Goal: Task Accomplishment & Management: Manage account settings

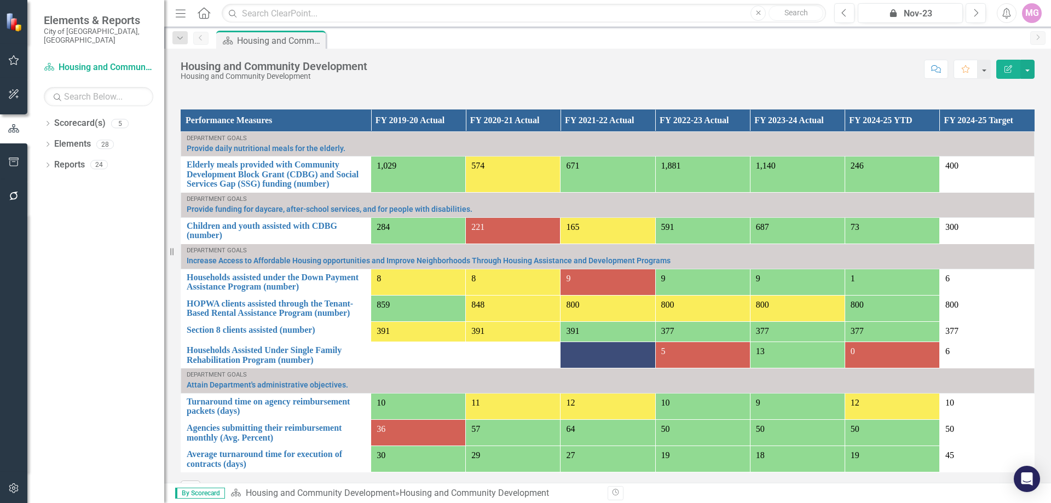
scroll to position [756, 0]
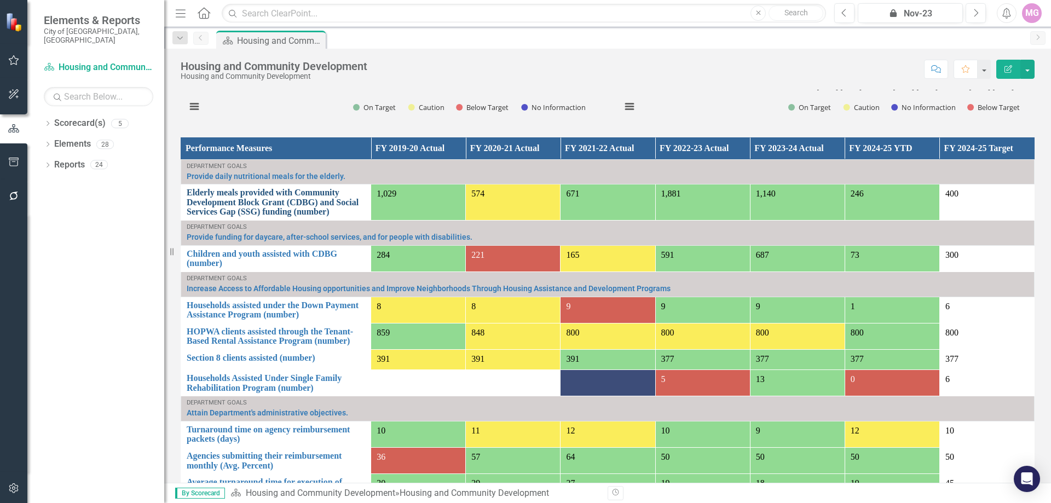
click at [234, 197] on link "Elderly meals provided with Community Development Block Grant (CDBG) and Social…" at bounding box center [276, 202] width 179 height 29
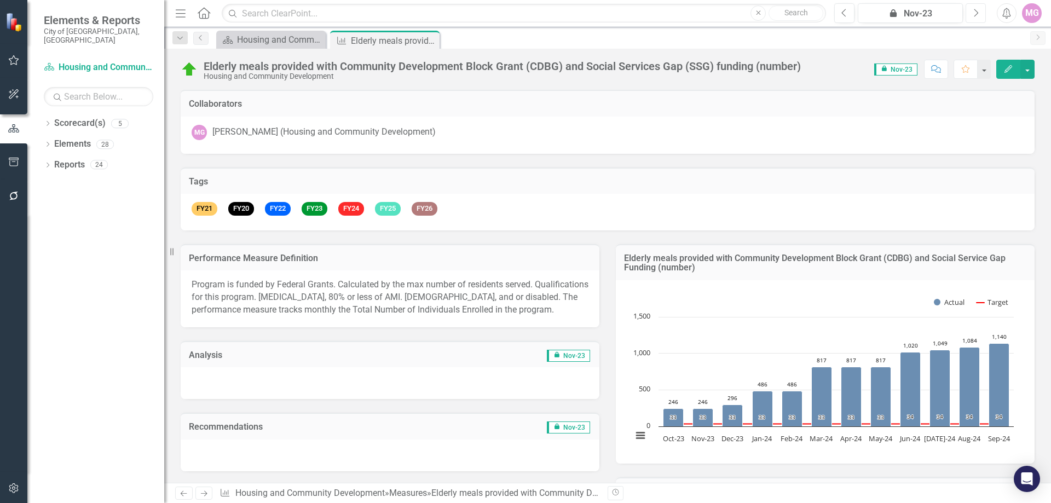
click at [974, 11] on icon "Next" at bounding box center [976, 13] width 6 height 10
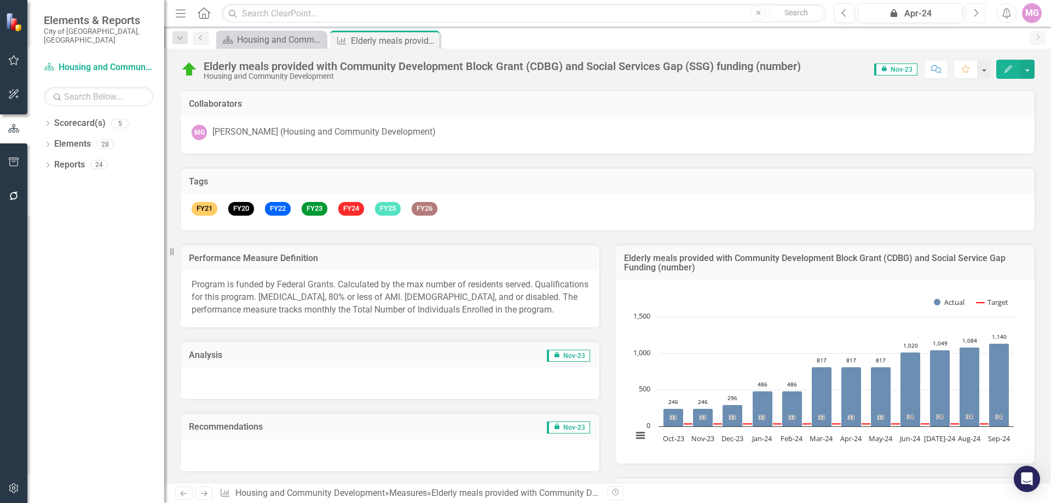
click at [974, 11] on icon "Next" at bounding box center [976, 13] width 6 height 10
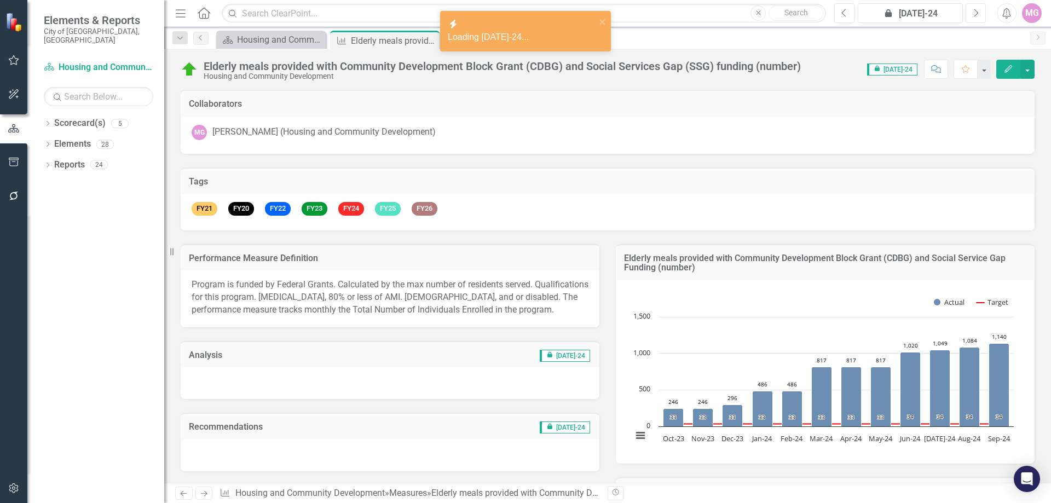
click at [974, 11] on icon "Next" at bounding box center [976, 13] width 6 height 10
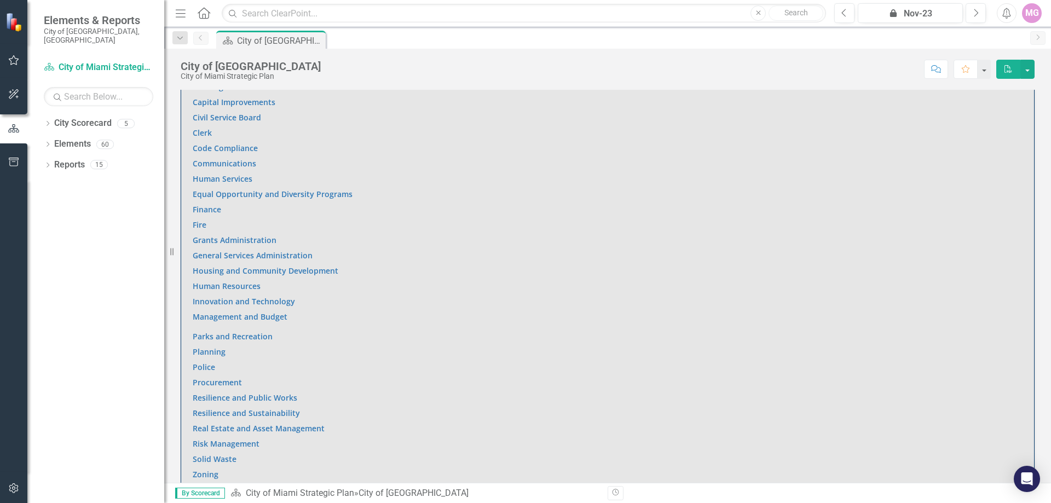
scroll to position [767, 0]
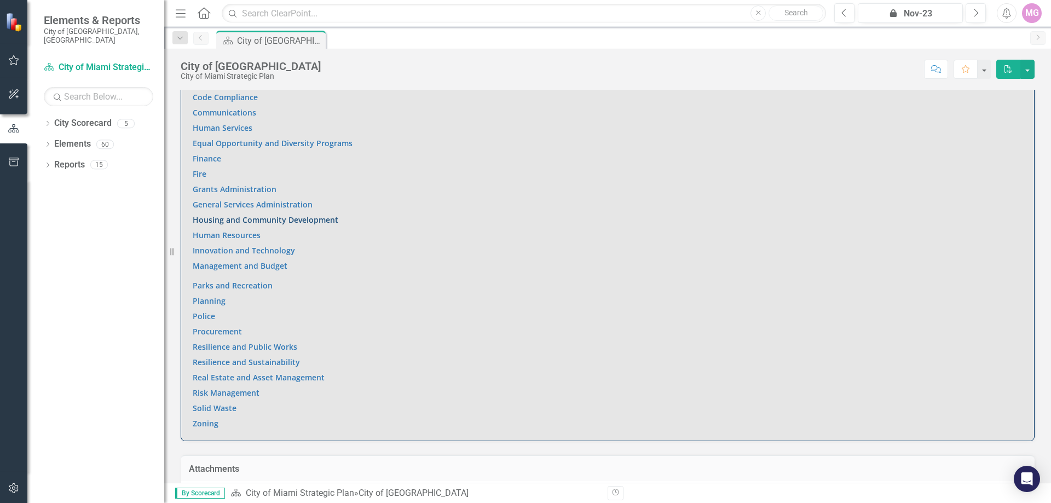
click at [250, 215] on link "Housing and Community Development" at bounding box center [266, 220] width 146 height 10
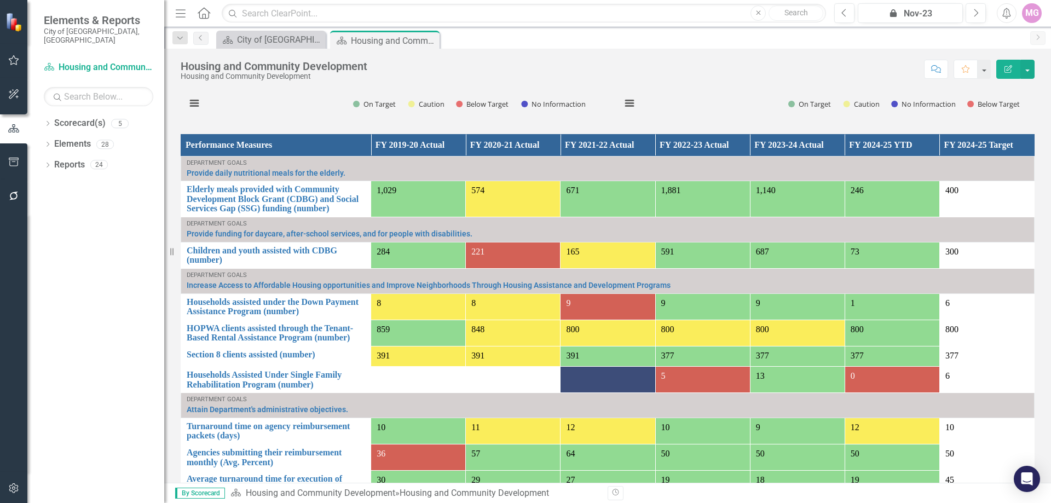
scroll to position [730, 0]
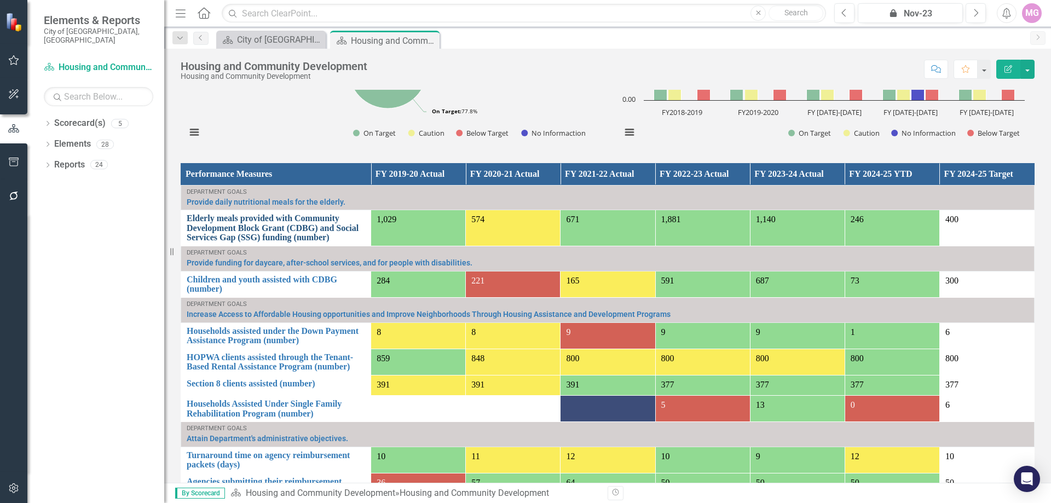
click at [251, 221] on link "Elderly meals provided with Community Development Block Grant (CDBG) and Social…" at bounding box center [276, 228] width 179 height 29
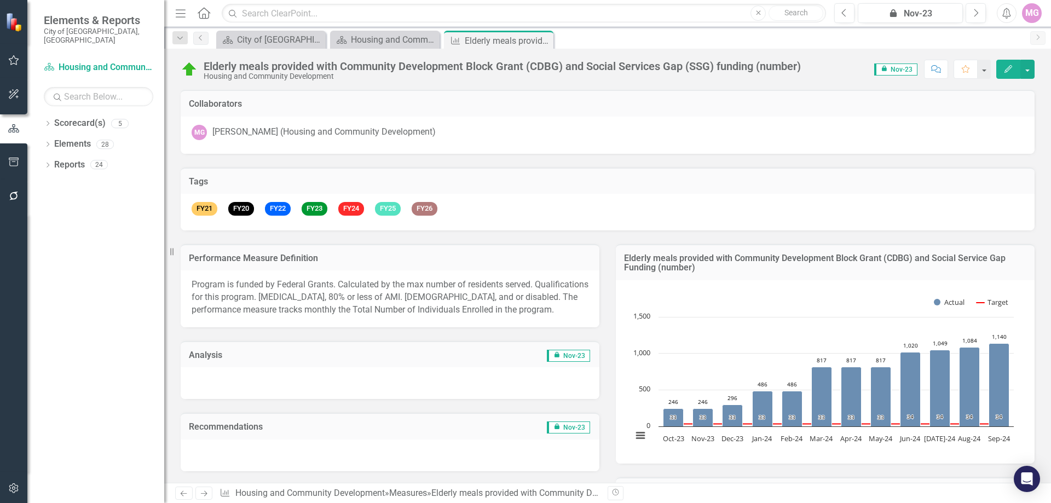
scroll to position [329, 0]
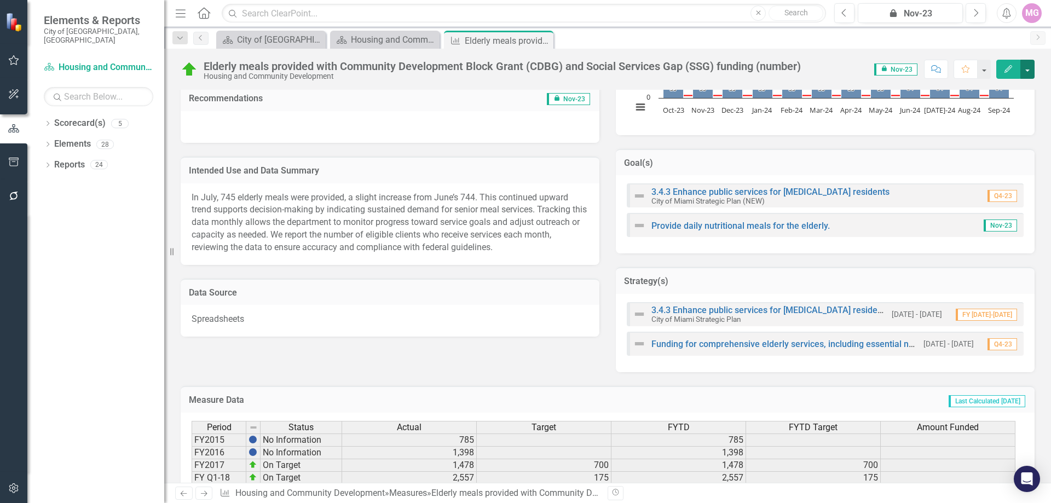
click at [1031, 69] on button "button" at bounding box center [1028, 69] width 14 height 19
click at [992, 88] on link "Edit Edit Measure" at bounding box center [981, 89] width 107 height 20
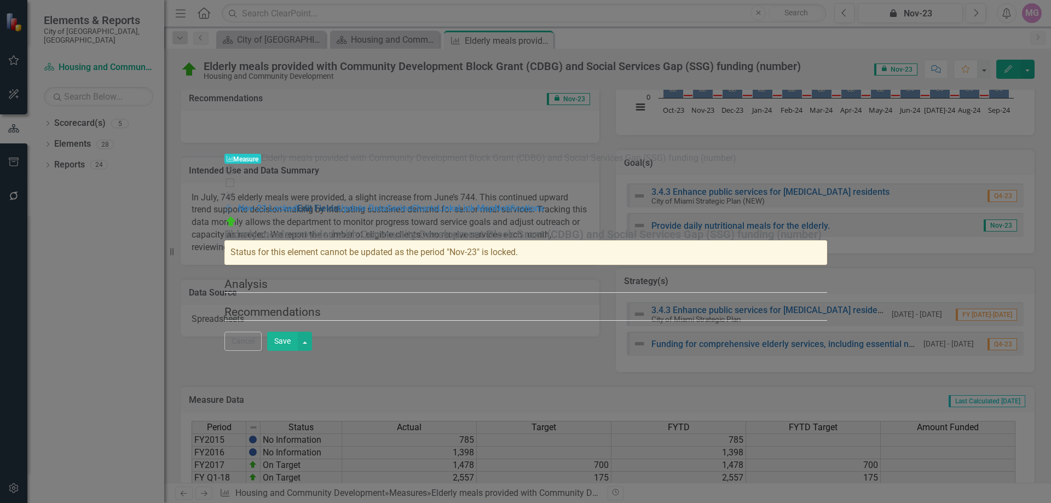
click at [297, 203] on link "Edit Fields" at bounding box center [317, 208] width 41 height 10
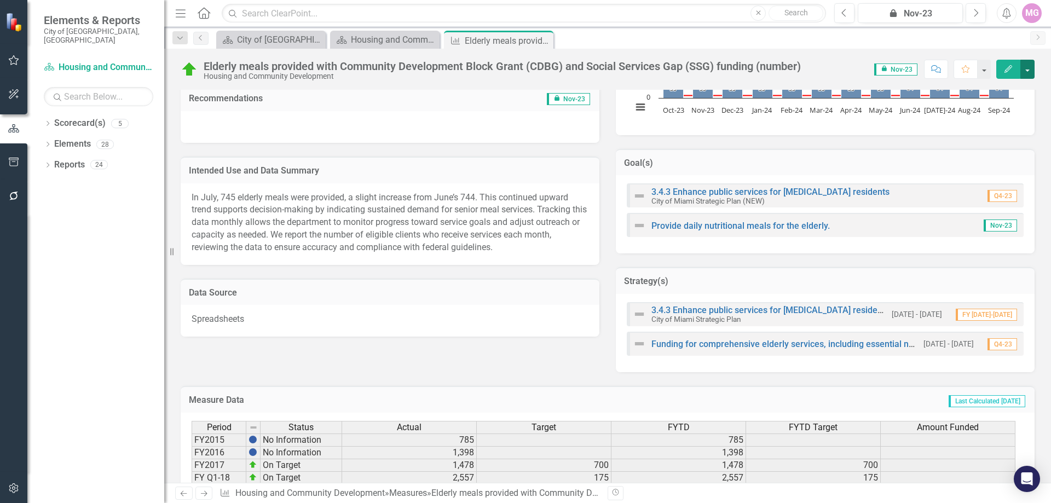
click at [1034, 69] on button "button" at bounding box center [1028, 69] width 14 height 19
click at [1003, 114] on link "Edit Report Edit Layout" at bounding box center [981, 110] width 107 height 20
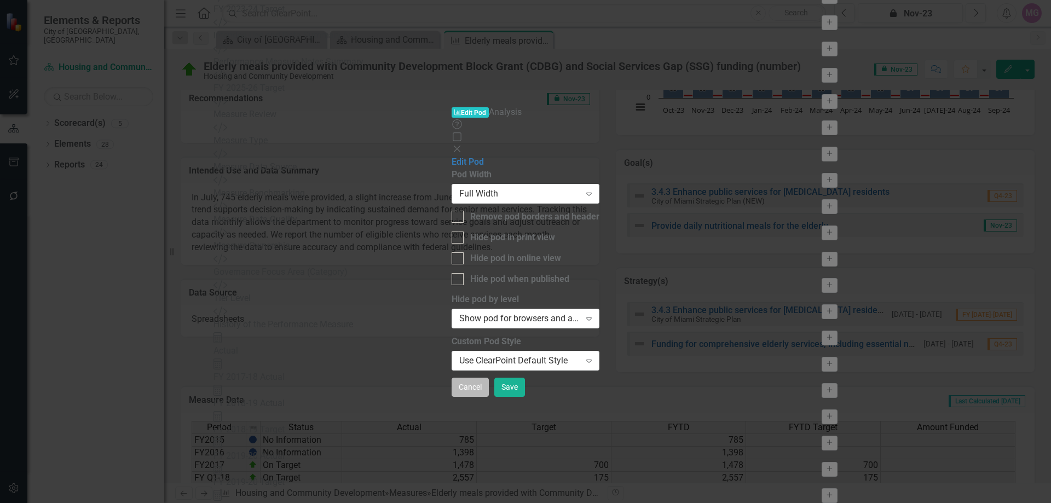
click at [489, 397] on button "Cancel" at bounding box center [470, 387] width 37 height 19
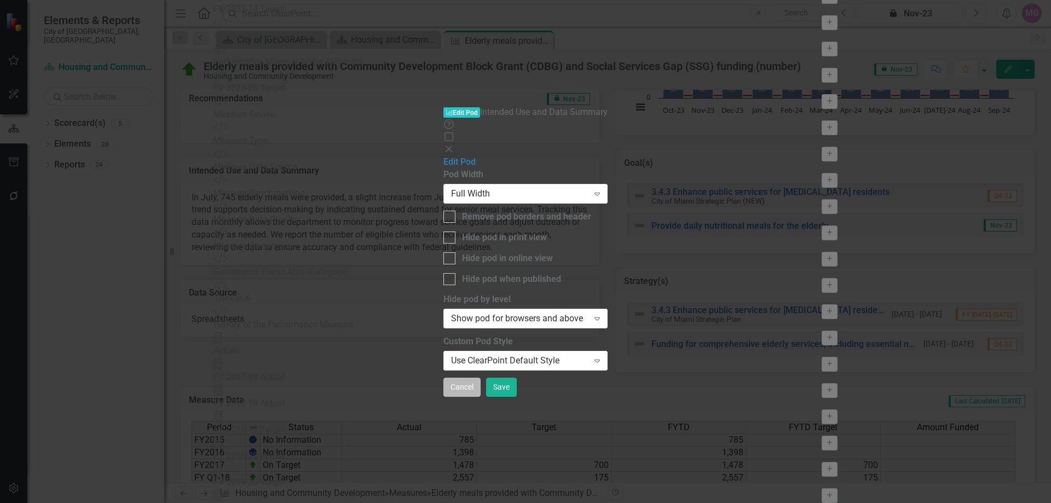
click at [481, 397] on button "Cancel" at bounding box center [462, 387] width 37 height 19
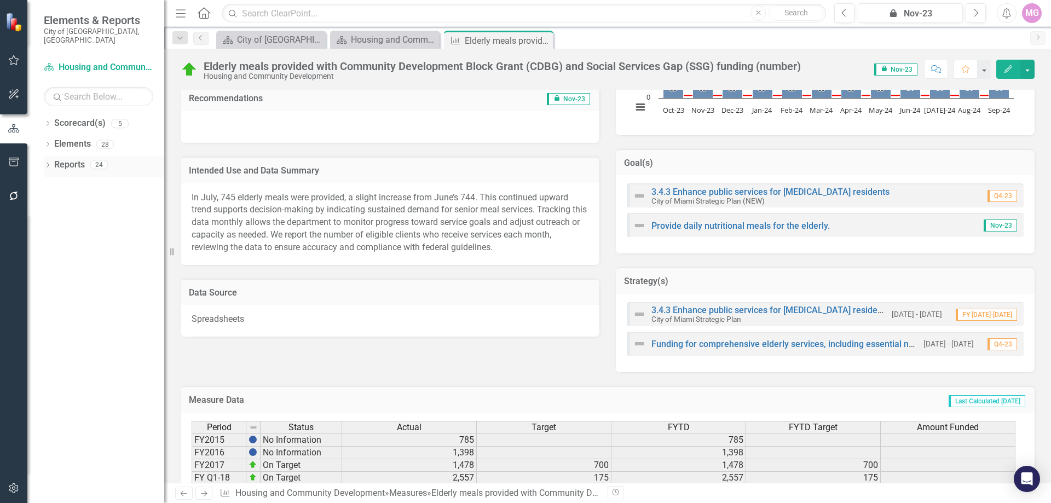
click at [79, 159] on link "Reports" at bounding box center [69, 165] width 31 height 13
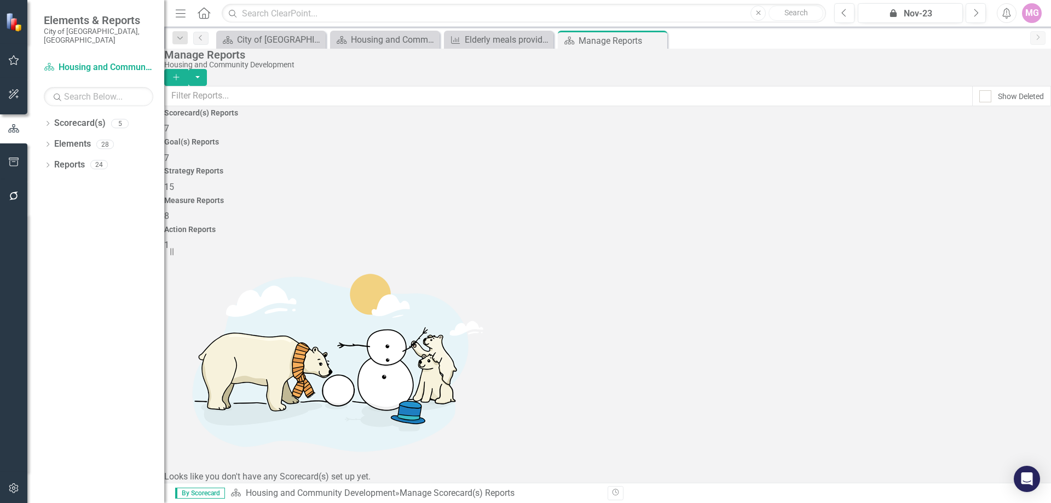
click at [737, 197] on div "Measure Reports 8" at bounding box center [607, 210] width 887 height 26
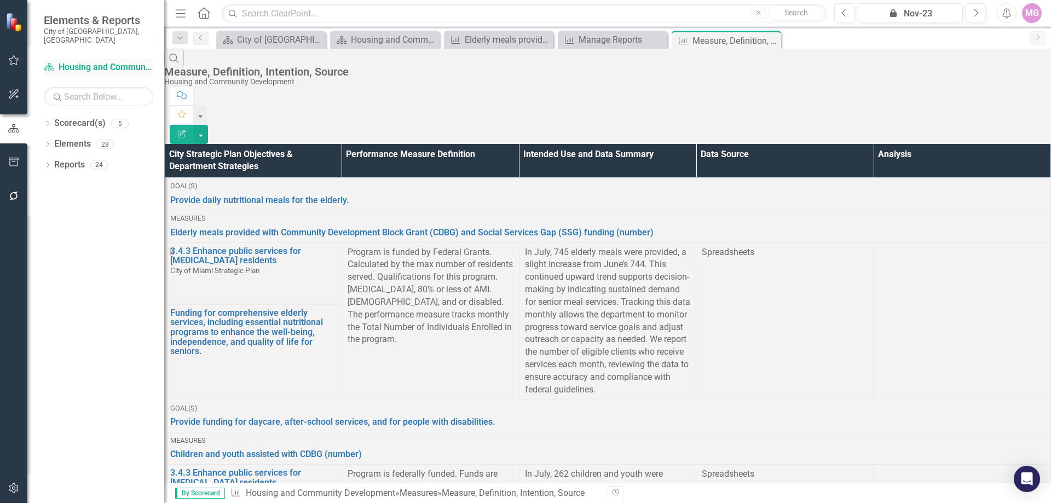
click at [79, 61] on link "Scorecard(s) Housing and Community Development" at bounding box center [99, 67] width 110 height 13
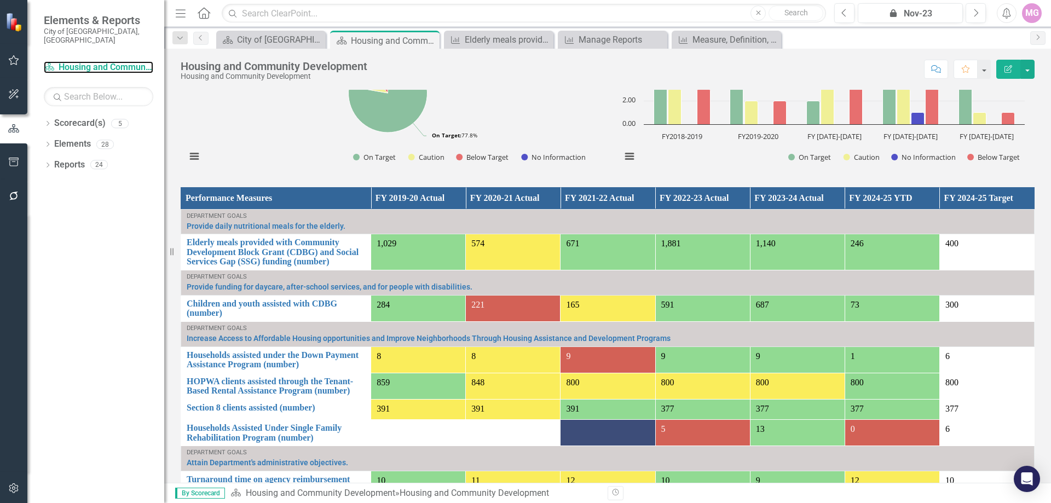
scroll to position [876, 0]
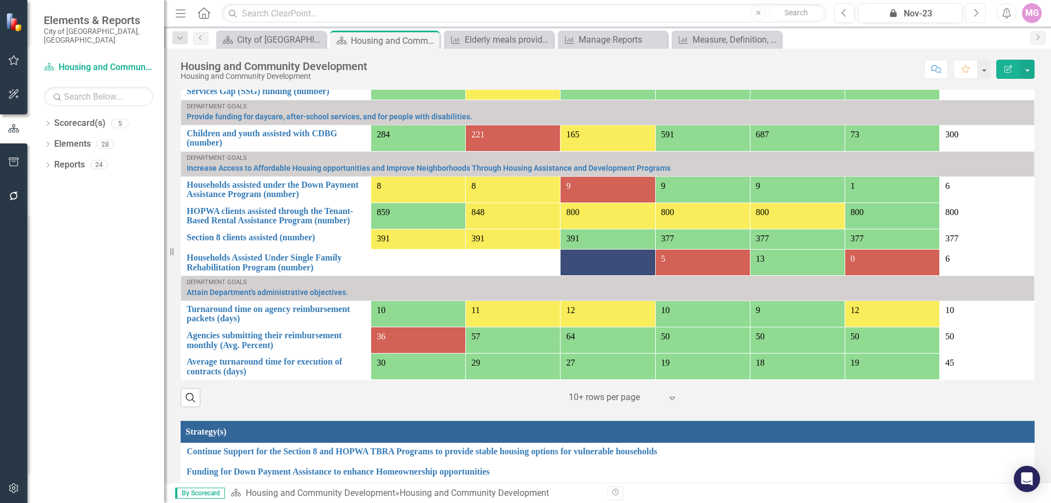
click at [970, 18] on button "Next" at bounding box center [976, 13] width 20 height 20
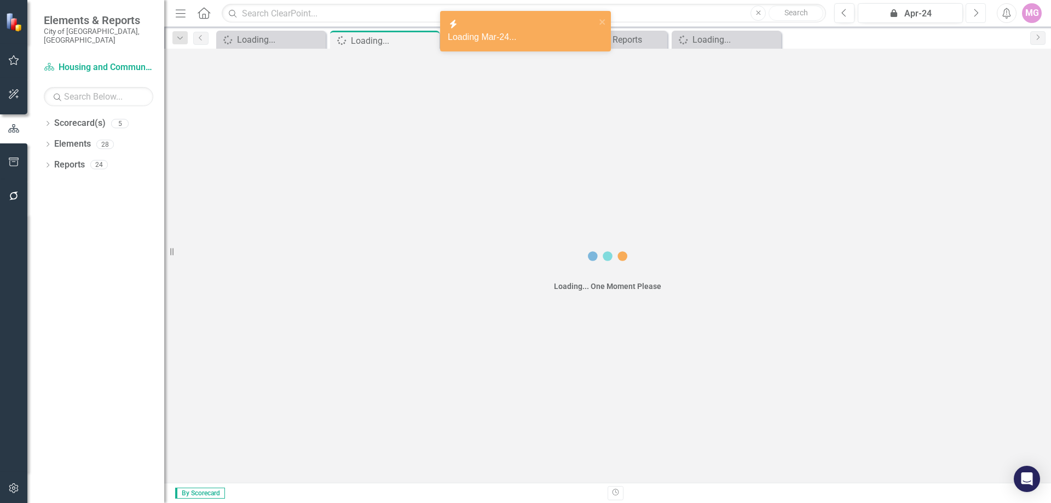
click at [970, 18] on button "Next" at bounding box center [976, 13] width 20 height 20
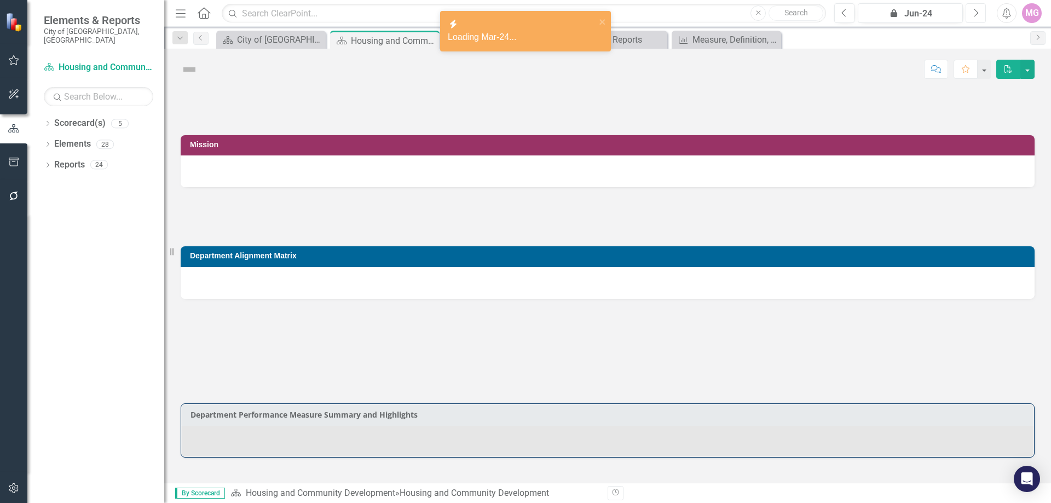
click at [970, 18] on button "Next" at bounding box center [976, 13] width 20 height 20
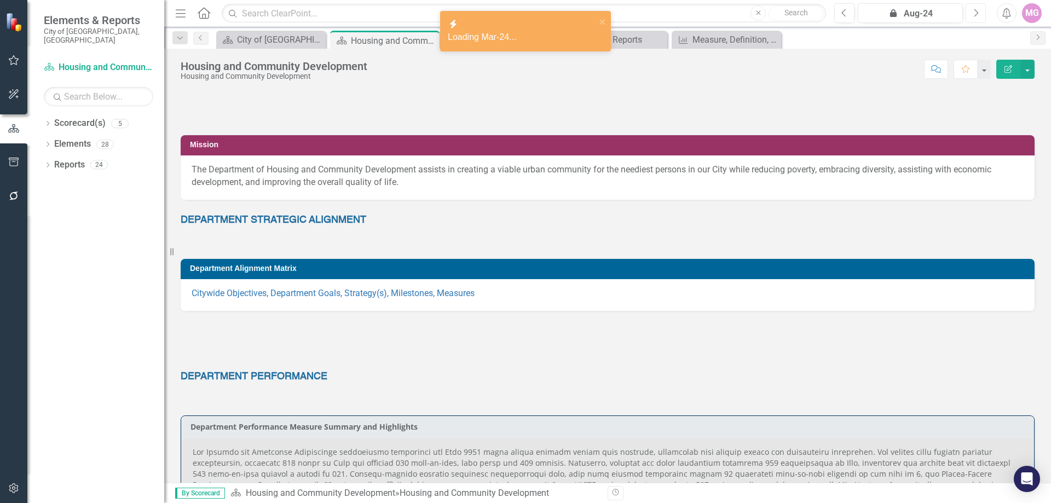
click at [970, 18] on button "Next" at bounding box center [976, 13] width 20 height 20
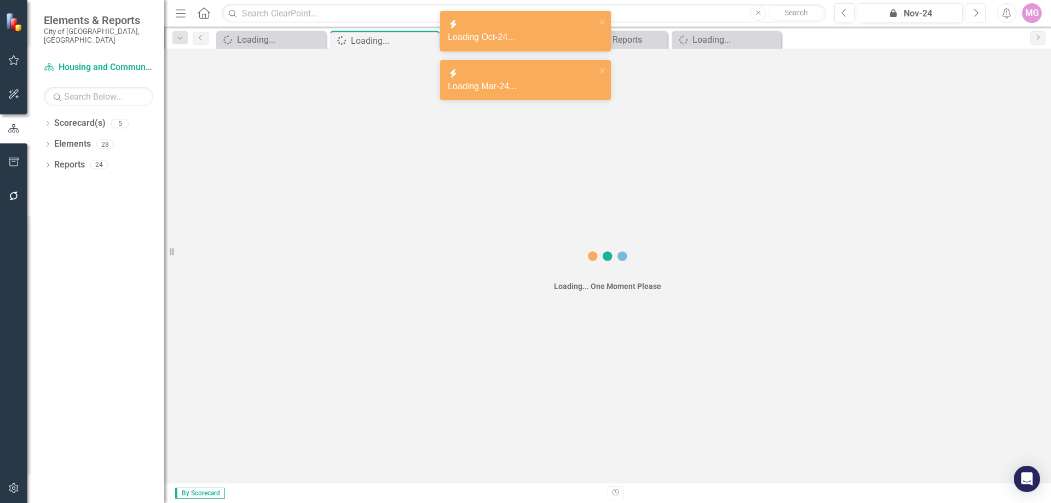
click at [970, 18] on button "Next" at bounding box center [976, 13] width 20 height 20
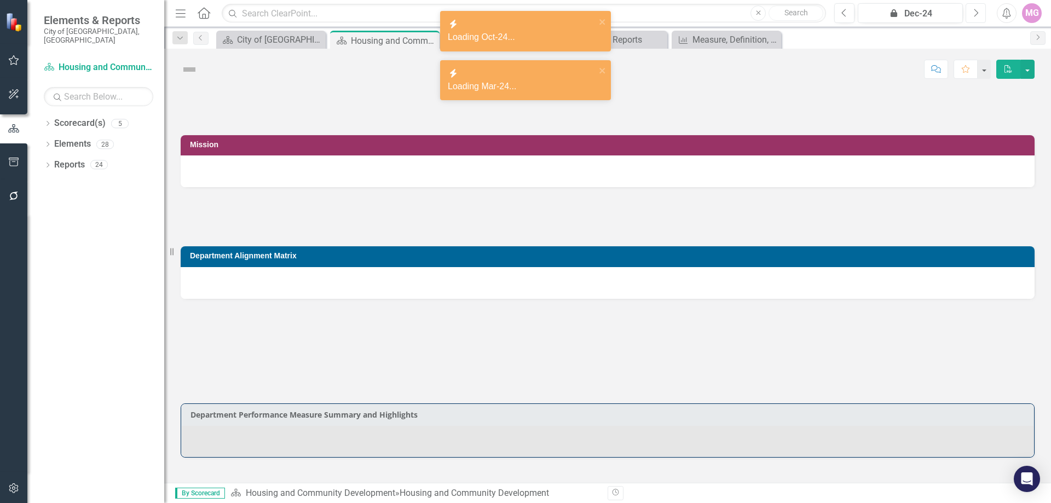
click at [970, 18] on button "Next" at bounding box center [976, 13] width 20 height 20
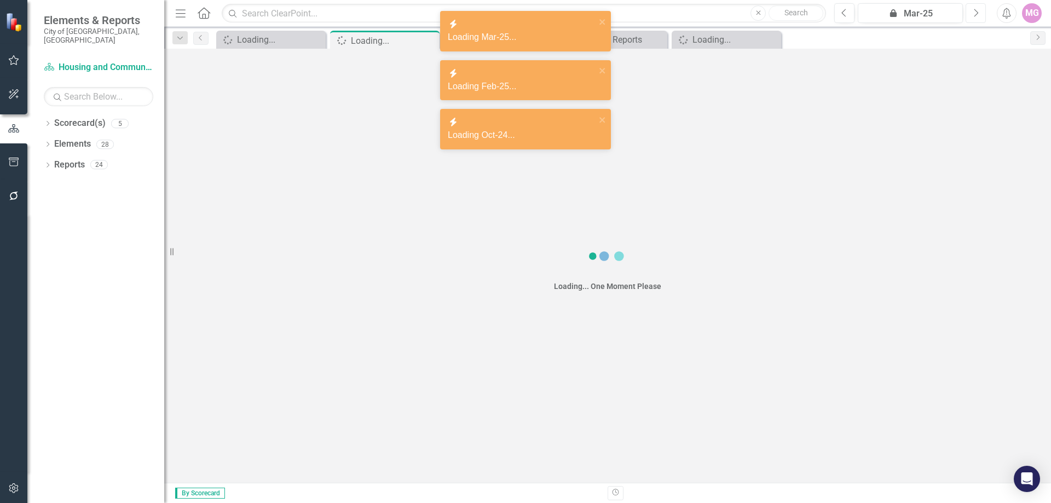
click at [970, 18] on button "Next" at bounding box center [976, 13] width 20 height 20
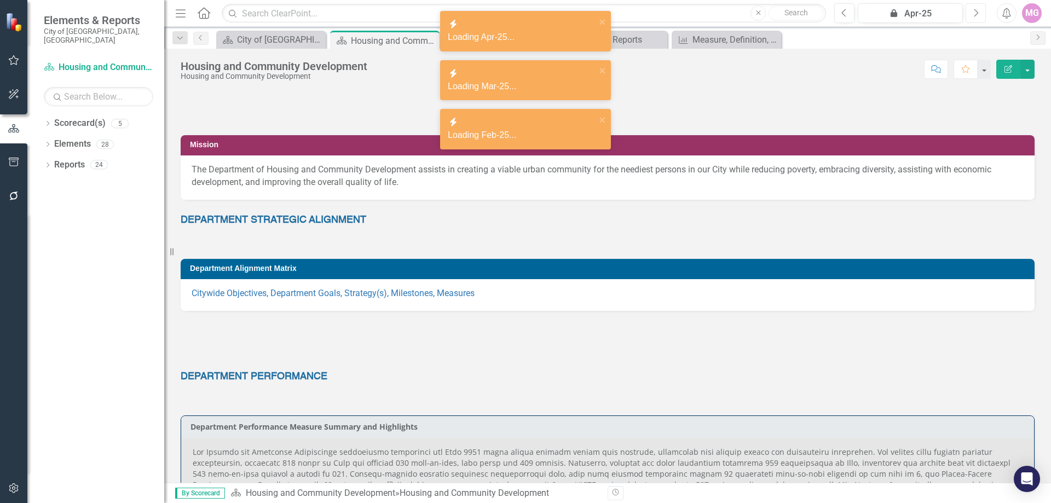
click at [970, 18] on button "Next" at bounding box center [976, 13] width 20 height 20
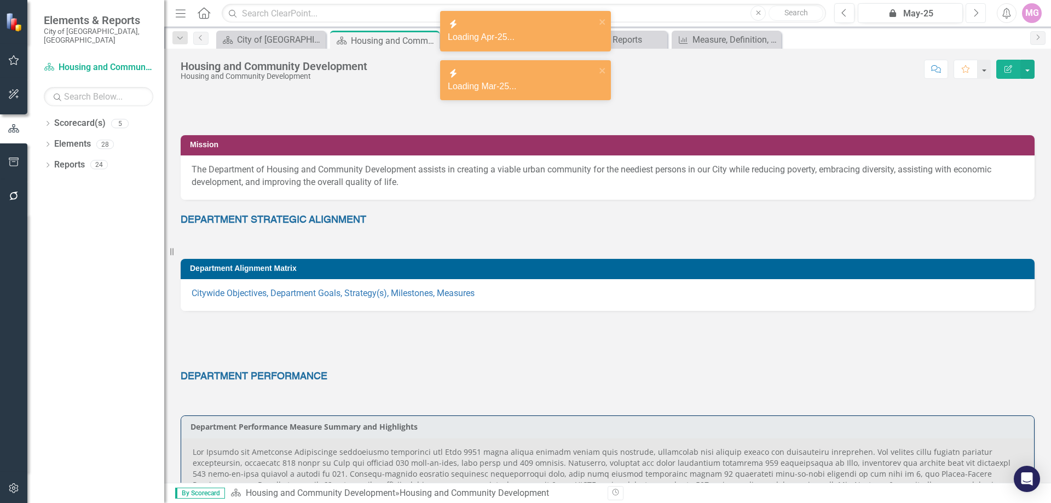
click at [970, 18] on button "Next" at bounding box center [976, 13] width 20 height 20
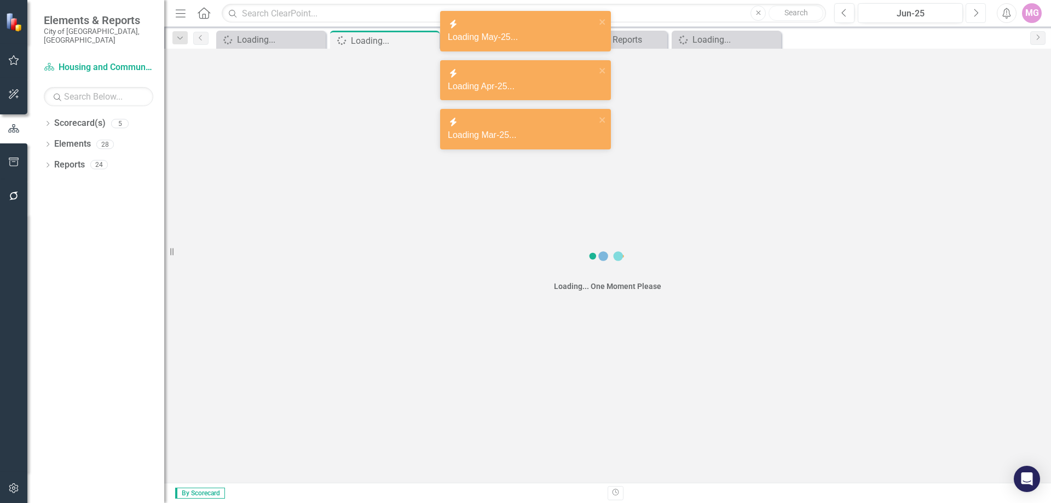
click at [970, 18] on button "Next" at bounding box center [976, 13] width 20 height 20
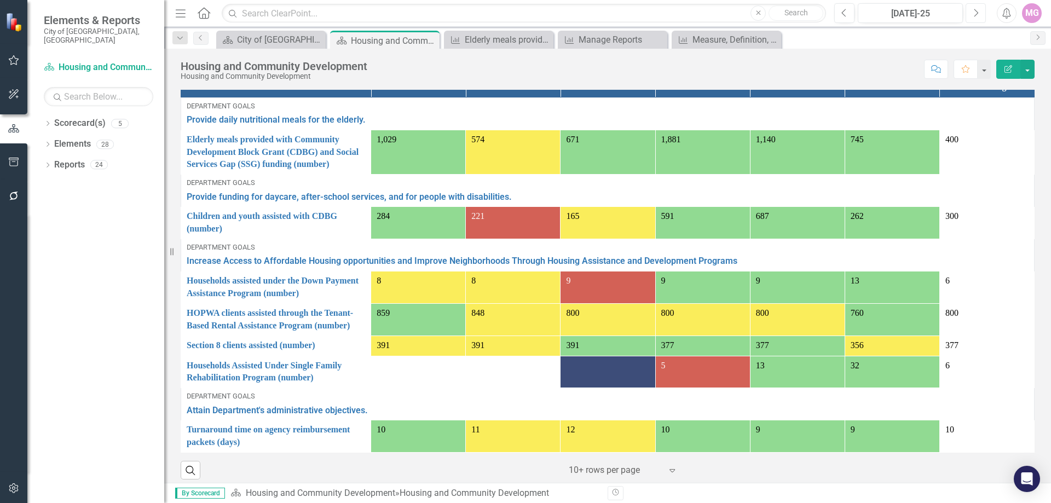
scroll to position [821, 0]
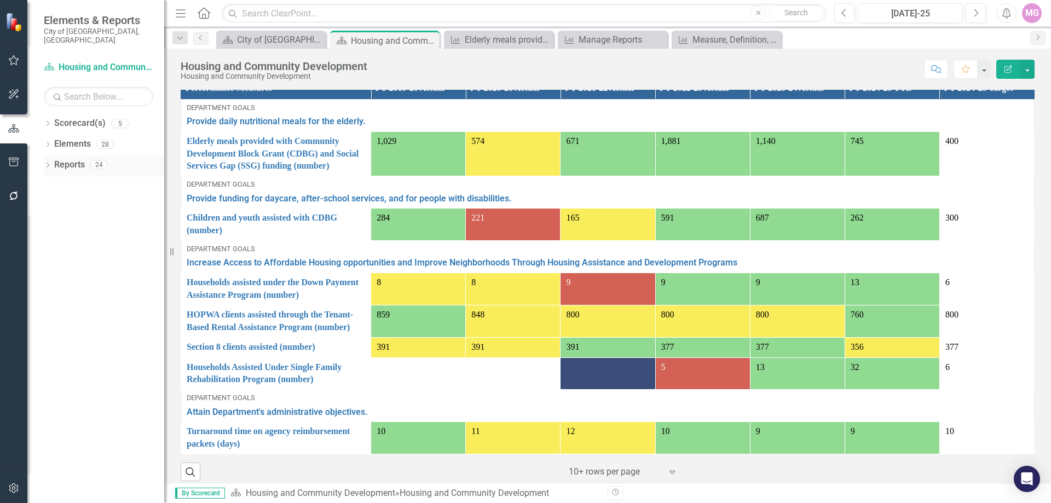
click at [66, 161] on link "Reports" at bounding box center [69, 165] width 31 height 13
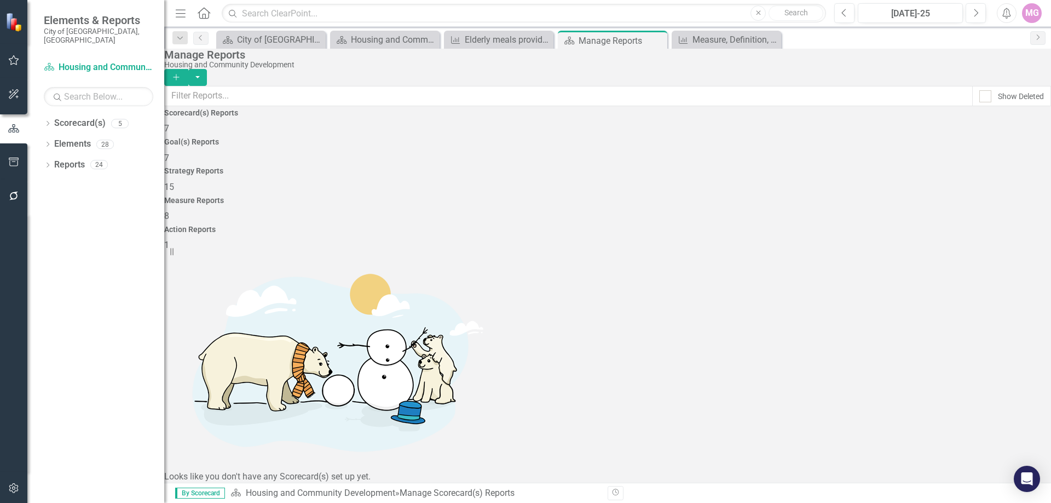
click at [815, 197] on div "Measure Reports 8" at bounding box center [607, 210] width 887 height 26
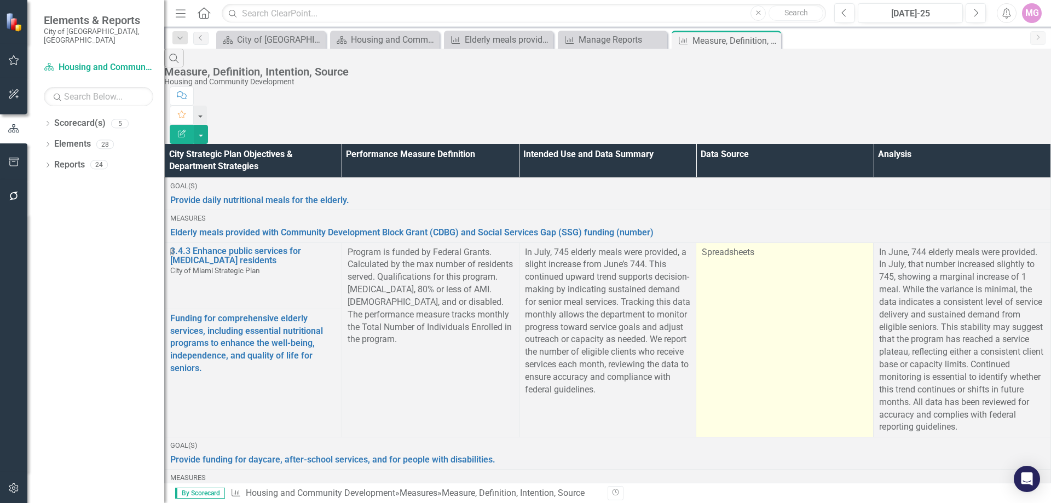
scroll to position [274, 0]
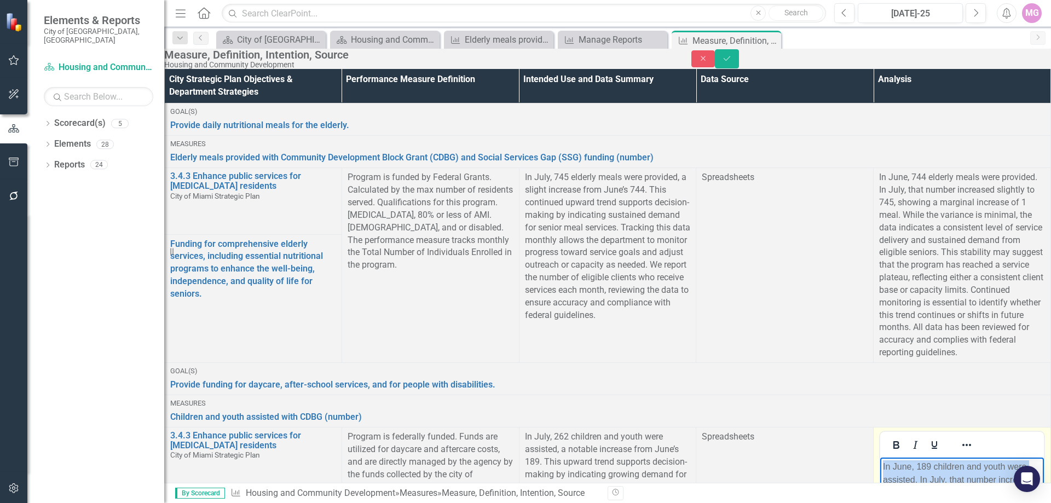
scroll to position [33, 0]
drag, startPoint x: 884, startPoint y: 466, endPoint x: 1930, endPoint y: 847, distance: 1113.8
copy p "In June, 189 children and youth were assisted. In July, that number increased t…"
click at [732, 62] on icon "Save" at bounding box center [727, 59] width 10 height 8
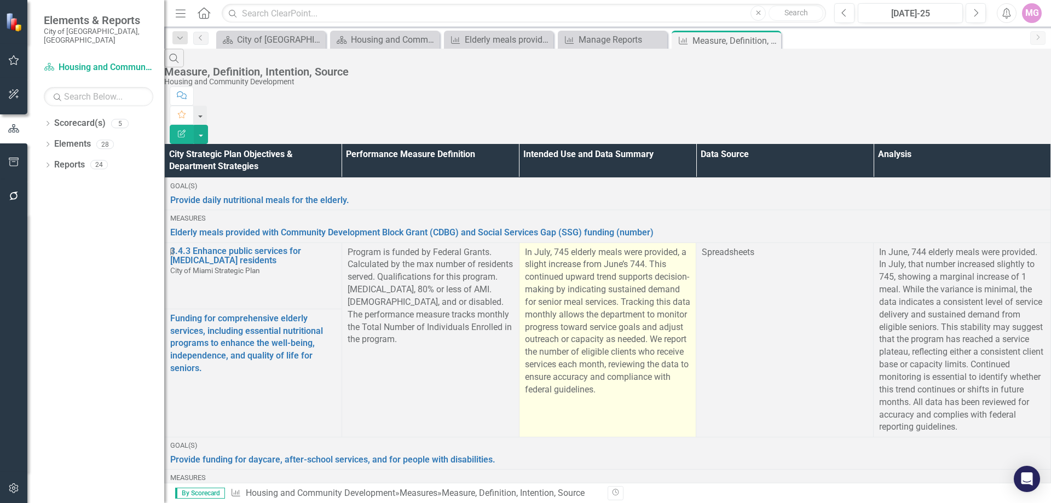
click at [596, 247] on span "In July, 745 elderly meals were provided, a slight increase from June’s 744. Th…" at bounding box center [607, 321] width 165 height 148
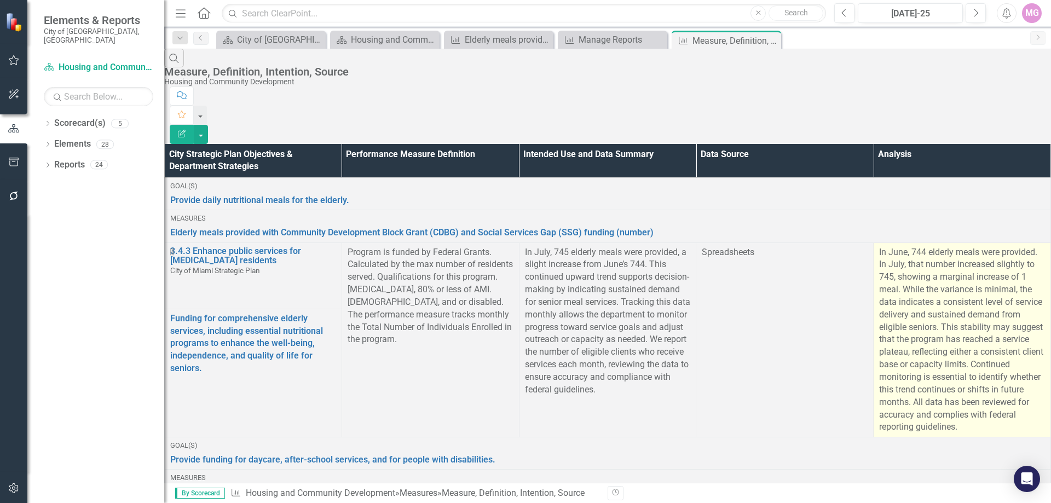
click at [907, 247] on p "In June, 744 elderly meals were provided. In July, that number increased slight…" at bounding box center [963, 340] width 166 height 188
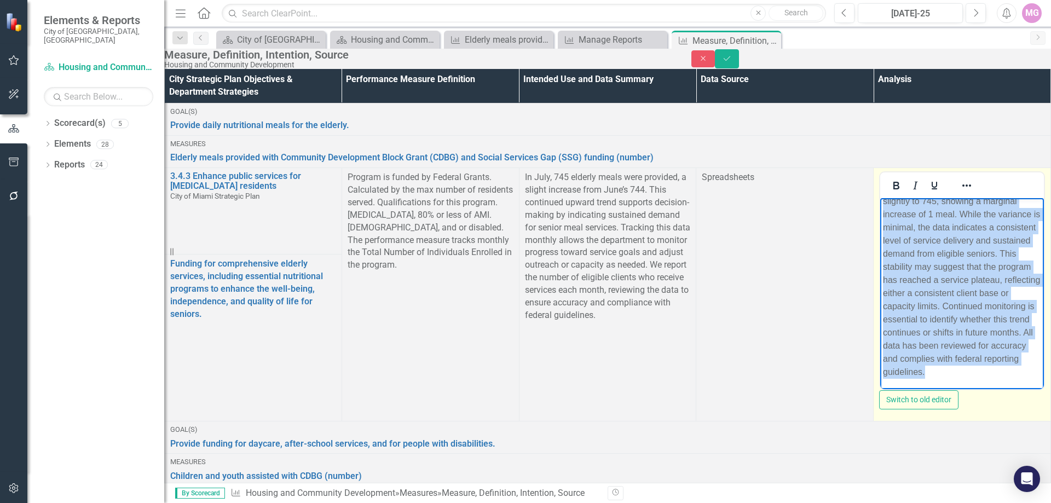
scroll to position [60, 0]
drag, startPoint x: 885, startPoint y: 206, endPoint x: 1039, endPoint y: 387, distance: 237.8
click at [1039, 387] on html "In June, 744 elderly meals were provided. In July, that number increased slight…" at bounding box center [963, 277] width 164 height 225
copy p "n June, 744 elderly meals were provided. In July, that number increased slightl…"
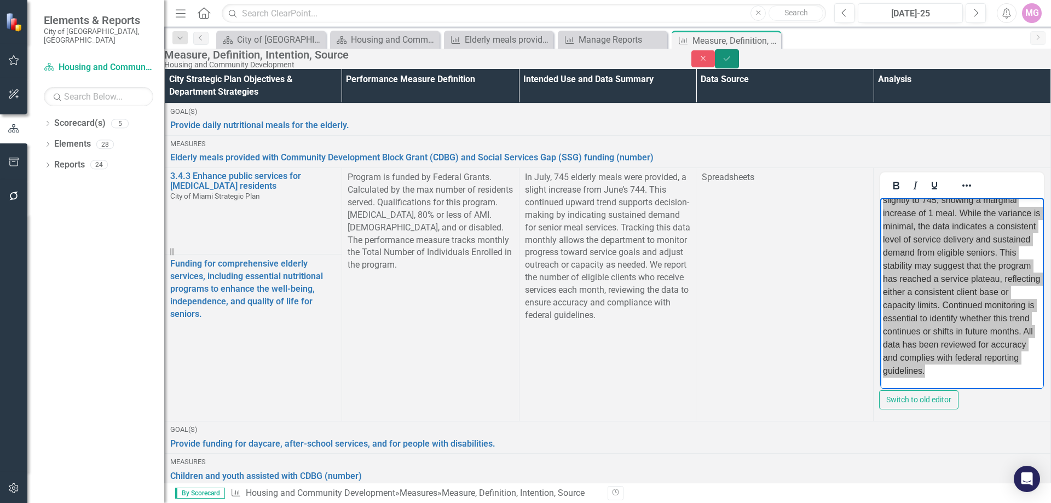
click at [739, 65] on button "Save" at bounding box center [727, 58] width 24 height 19
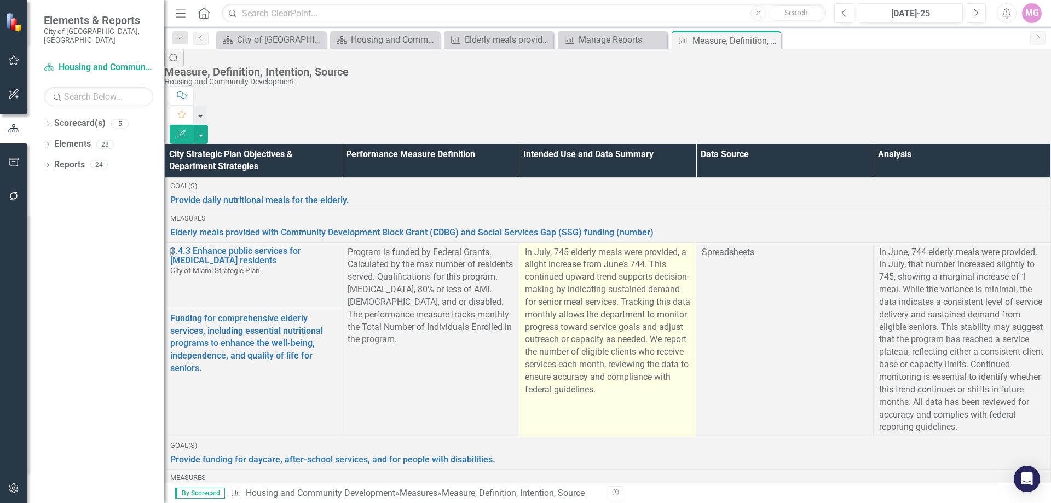
click at [582, 247] on span "In July, 745 elderly meals were provided, a slight increase from June’s 744. Th…" at bounding box center [607, 321] width 165 height 148
click at [542, 246] on div "In July, 745 elderly meals were provided, a slight increase from June’s 744. Th…" at bounding box center [608, 321] width 166 height 150
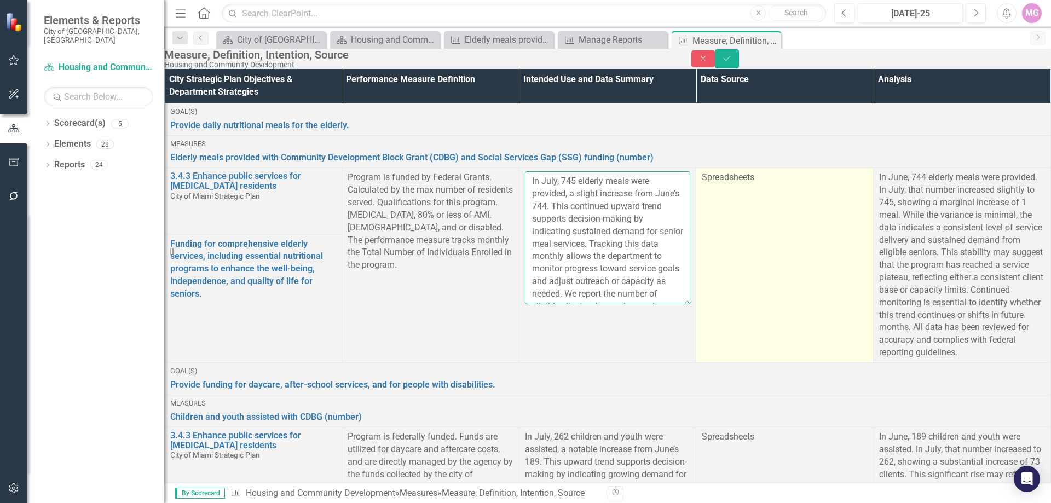
scroll to position [63, 0]
drag, startPoint x: 530, startPoint y: 188, endPoint x: 717, endPoint y: 332, distance: 235.8
click at [717, 234] on tr "3.4.3 Enhance public services for [MEDICAL_DATA] residents City of Miami Strate…" at bounding box center [608, 201] width 887 height 66
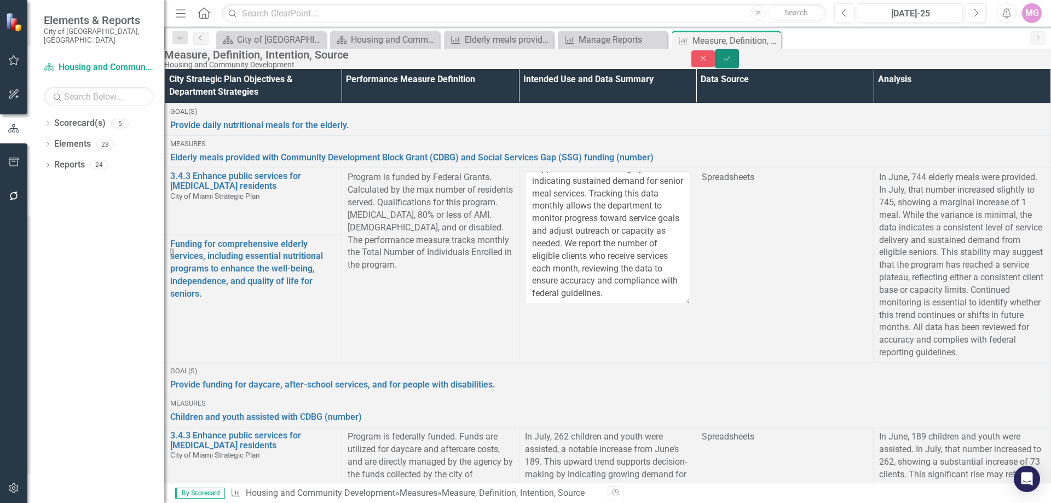
click at [732, 62] on icon "Save" at bounding box center [727, 59] width 10 height 8
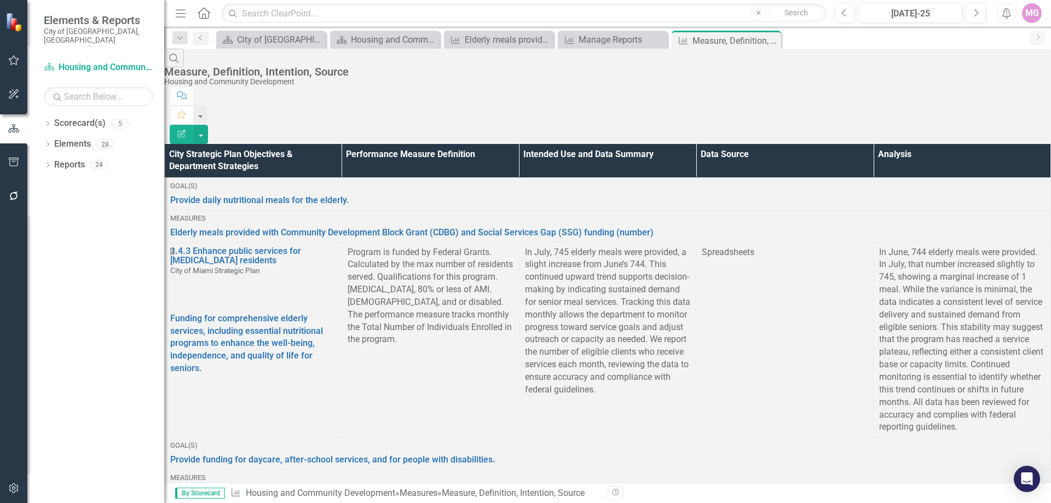
scroll to position [219, 0]
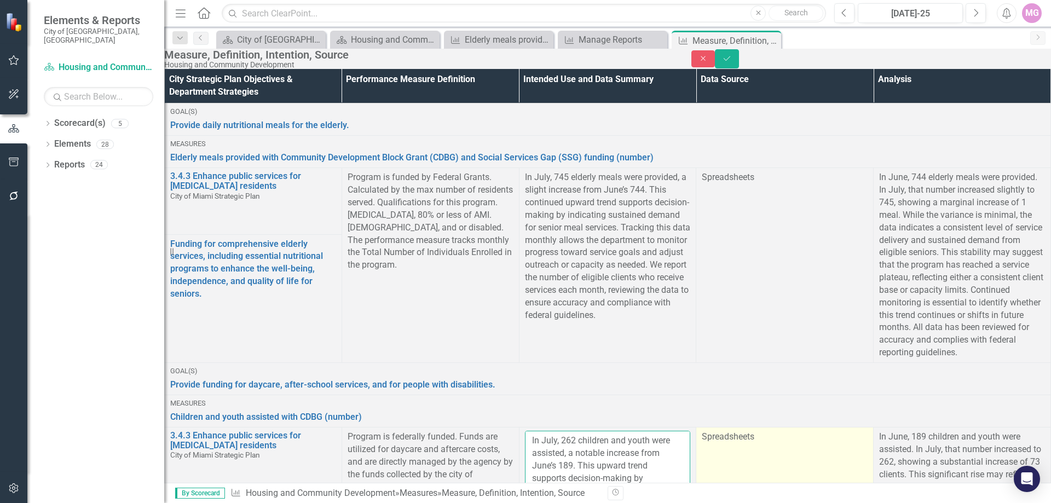
scroll to position [76, 0]
drag, startPoint x: 529, startPoint y: 227, endPoint x: 696, endPoint y: 373, distance: 222.0
click at [696, 428] on tr "3.4.3 Enhance public services for [MEDICAL_DATA] residents City of [GEOGRAPHIC_…" at bounding box center [608, 466] width 887 height 76
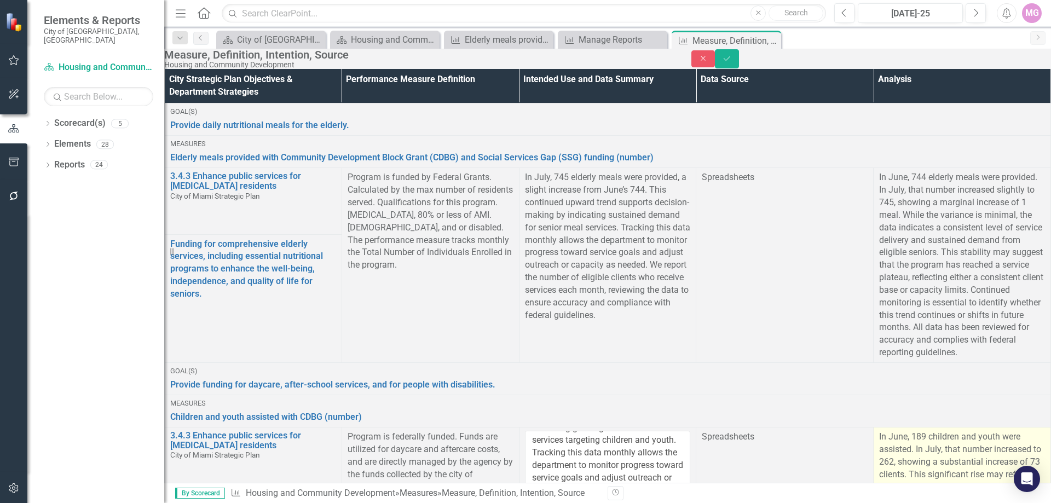
click at [975, 431] on p "In June, 189 children and youth were assisted. In July, that number increased t…" at bounding box center [963, 512] width 166 height 163
click at [919, 431] on p "In June, 189 children and youth were assisted. In July, that number increased t…" at bounding box center [963, 512] width 166 height 163
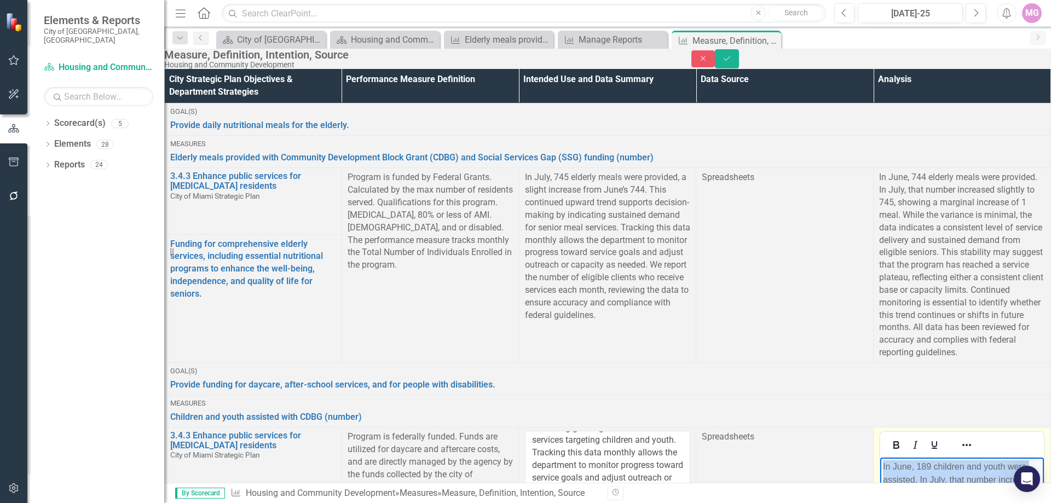
scroll to position [33, 0]
drag, startPoint x: 884, startPoint y: 467, endPoint x: 1018, endPoint y: 648, distance: 224.8
copy p "In June, 189 children and youth were assisted. In July, that number increased t…"
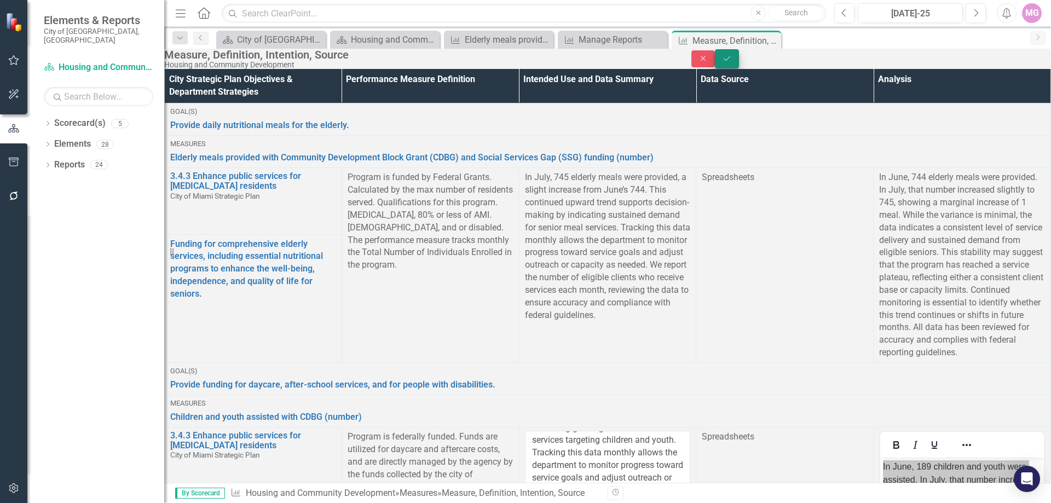
click at [739, 61] on button "Save" at bounding box center [727, 58] width 24 height 19
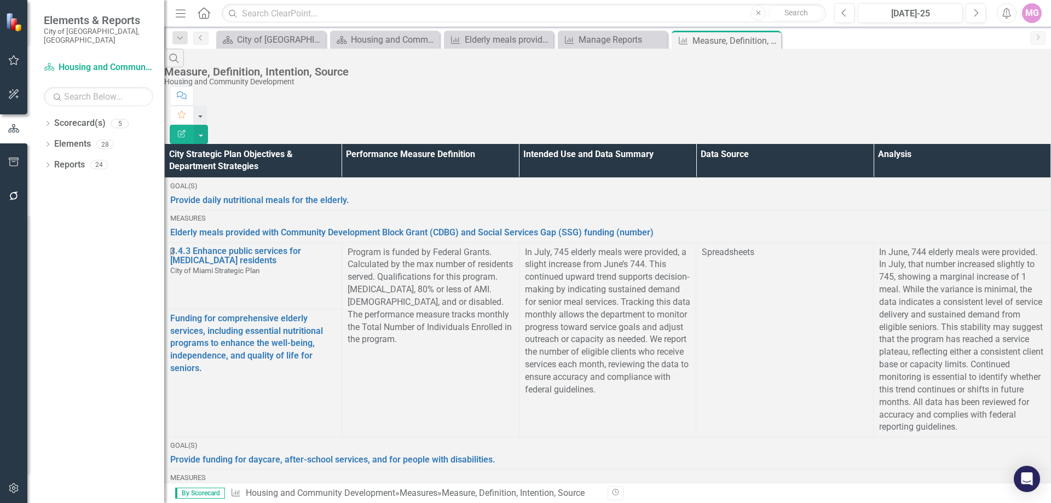
scroll to position [493, 0]
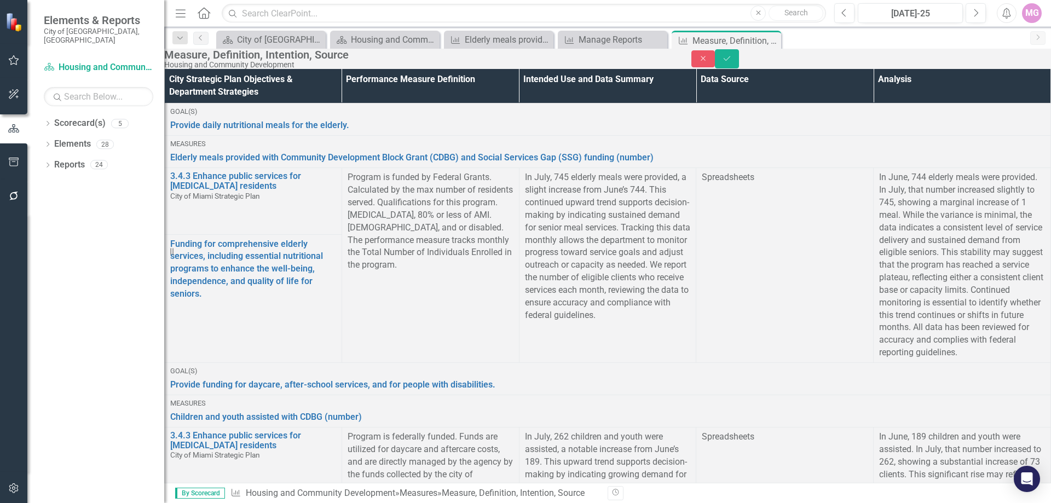
scroll to position [113, 0]
drag, startPoint x: 526, startPoint y: 186, endPoint x: 689, endPoint y: 335, distance: 221.0
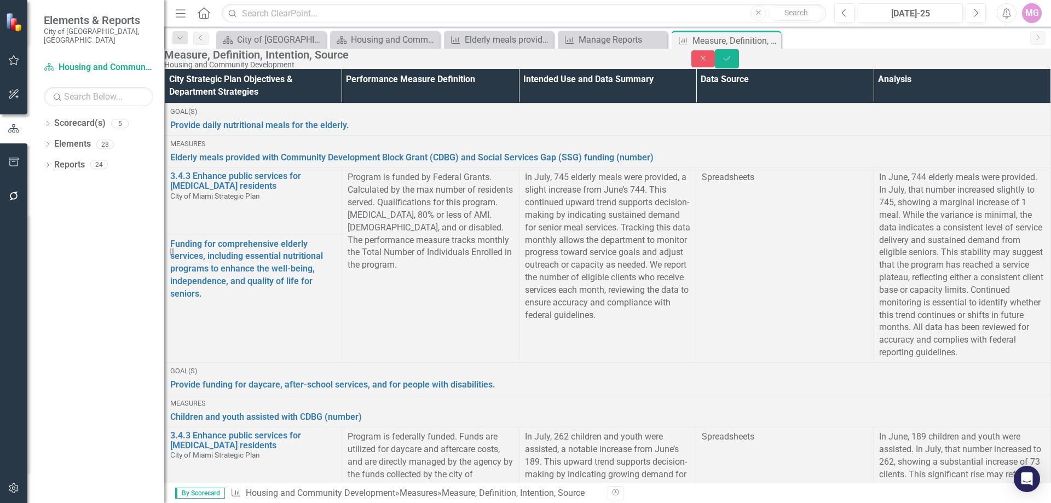
drag, startPoint x: 883, startPoint y: 700, endPoint x: 1023, endPoint y: 904, distance: 247.3
copy p "In June, 2 households received down payment assistance. In July, that number de…"
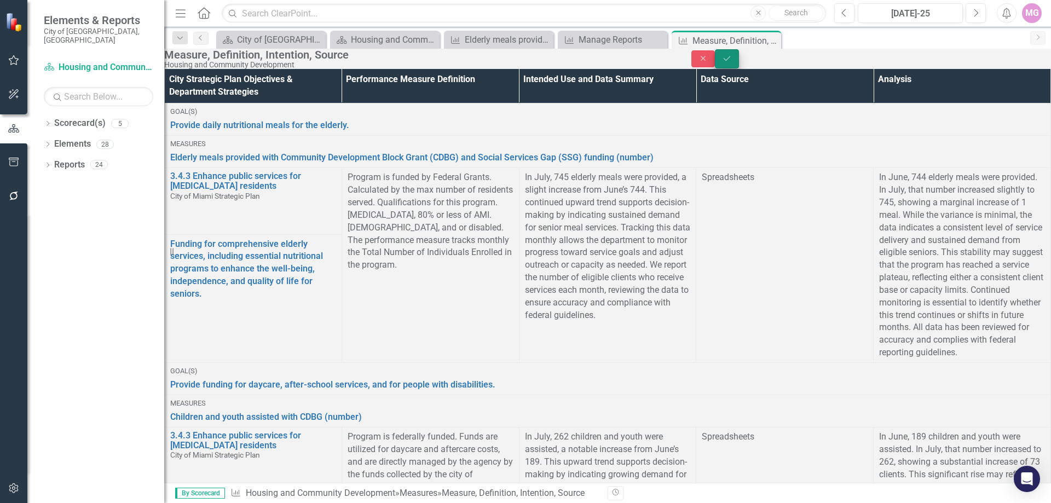
click at [739, 68] on button "Save" at bounding box center [727, 58] width 24 height 19
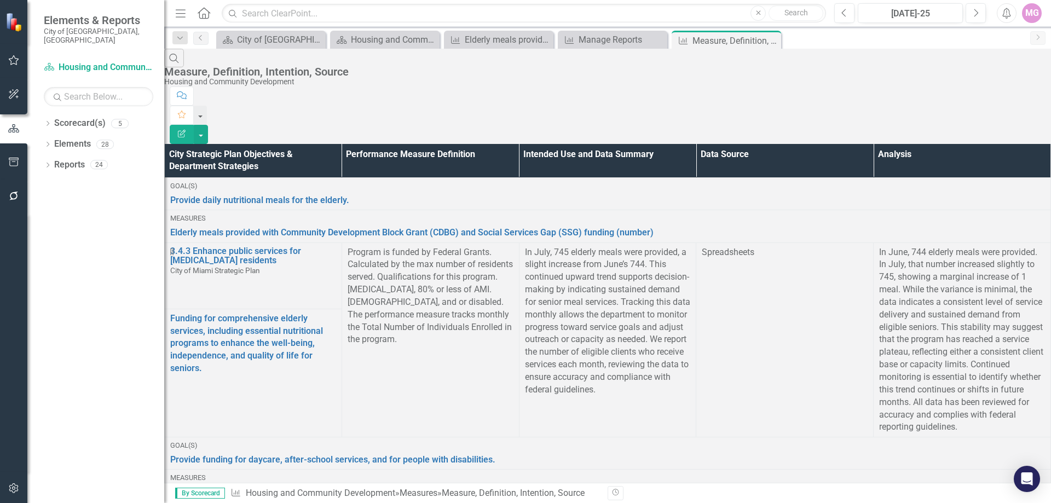
scroll to position [767, 0]
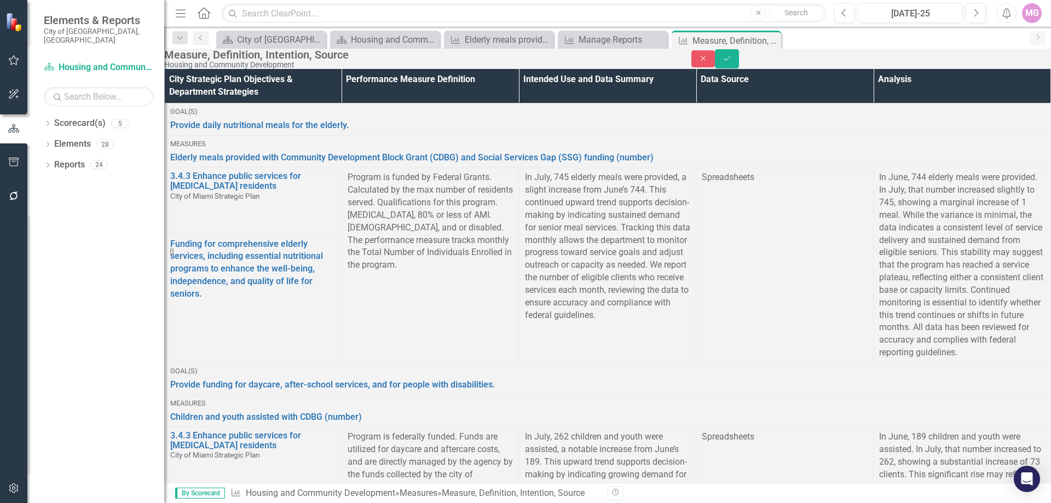
scroll to position [76, 0]
drag, startPoint x: 532, startPoint y: 183, endPoint x: 665, endPoint y: 337, distance: 203.9
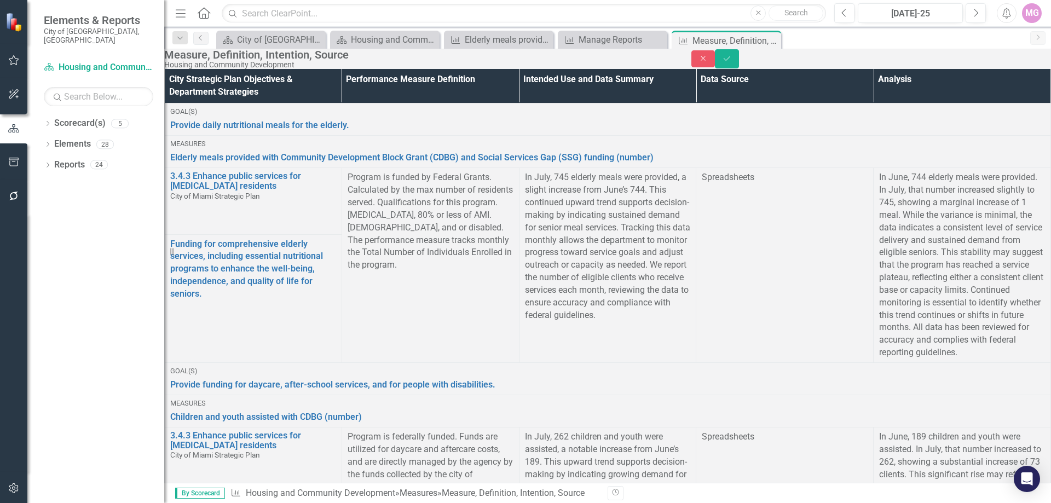
drag, startPoint x: 883, startPoint y: 951, endPoint x: 1874, endPoint y: 1342, distance: 1065.4
copy p "In June, 760 individuals were enrolled. In July, that number remained the same …"
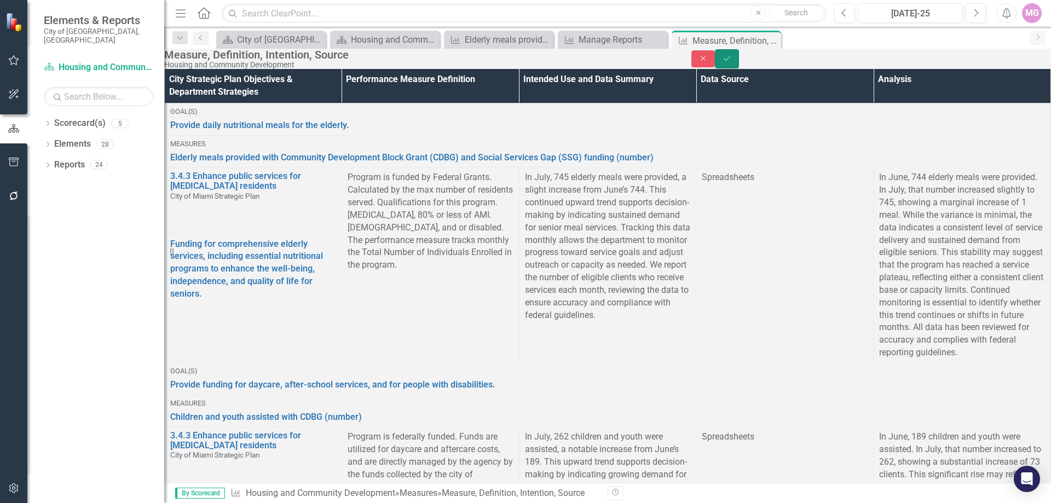
click at [739, 68] on button "Save" at bounding box center [727, 58] width 24 height 19
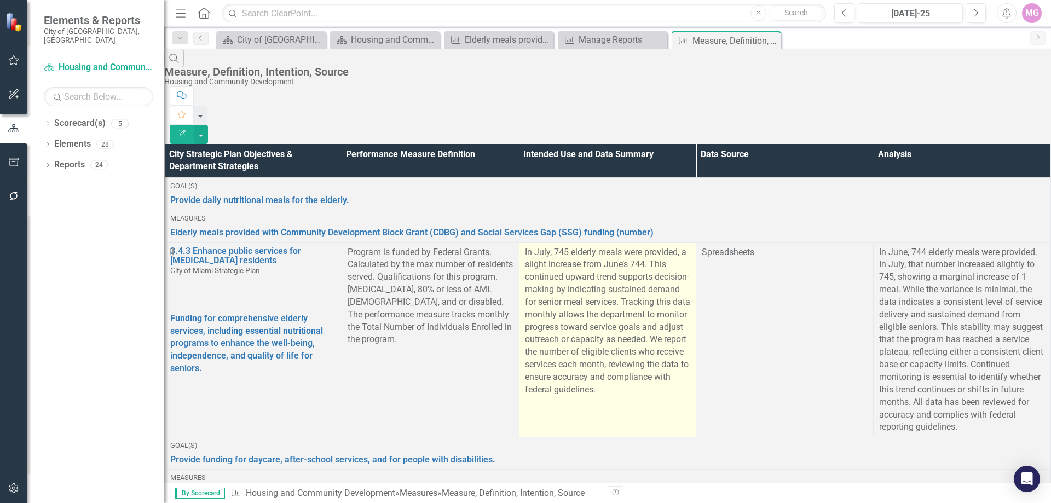
click at [589, 289] on span "In July, 745 elderly meals were provided, a slight increase from June’s 744. Th…" at bounding box center [607, 321] width 165 height 148
click at [633, 280] on span "In July, 745 elderly meals were provided, a slight increase from June’s 744. Th…" at bounding box center [607, 321] width 165 height 148
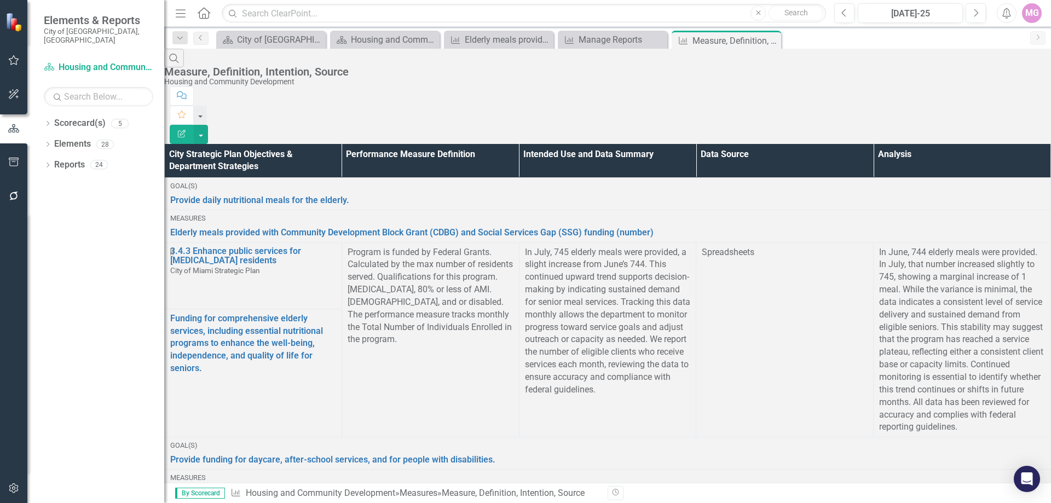
scroll to position [1041, 0]
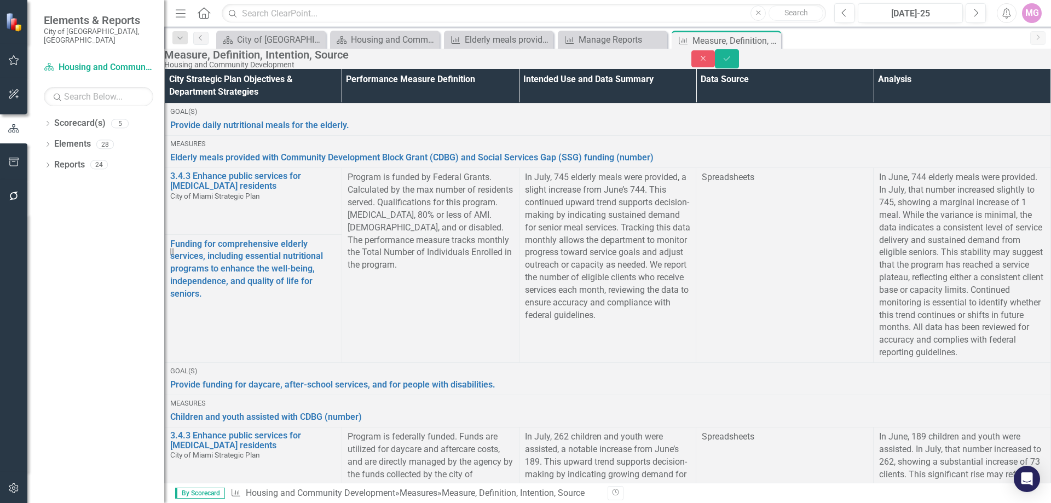
scroll to position [76, 0]
drag, startPoint x: 529, startPoint y: 150, endPoint x: 683, endPoint y: 287, distance: 206.3
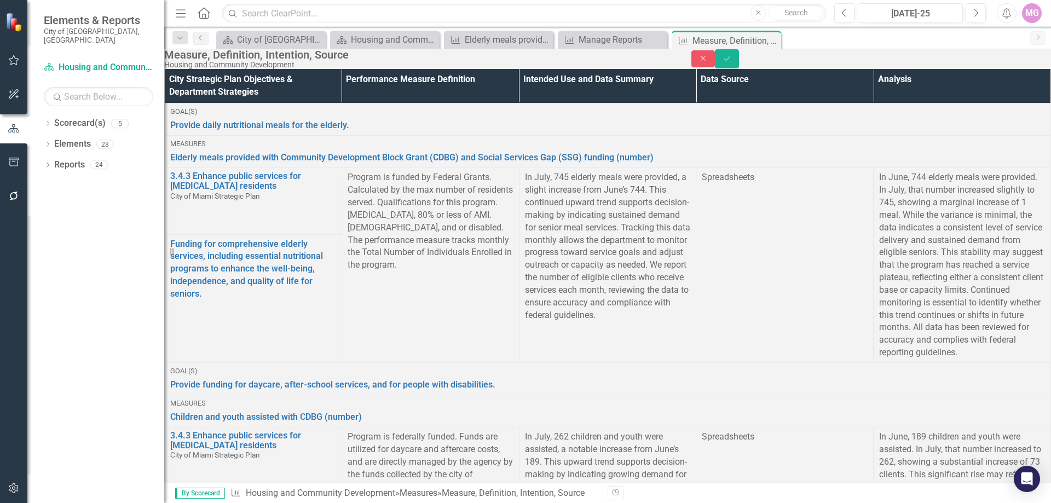
drag, startPoint x: 884, startPoint y: 1189, endPoint x: 1683, endPoint y: 1481, distance: 851.2
copy p "In June, 356 individuals were assisted through Section 8. In July, that number …"
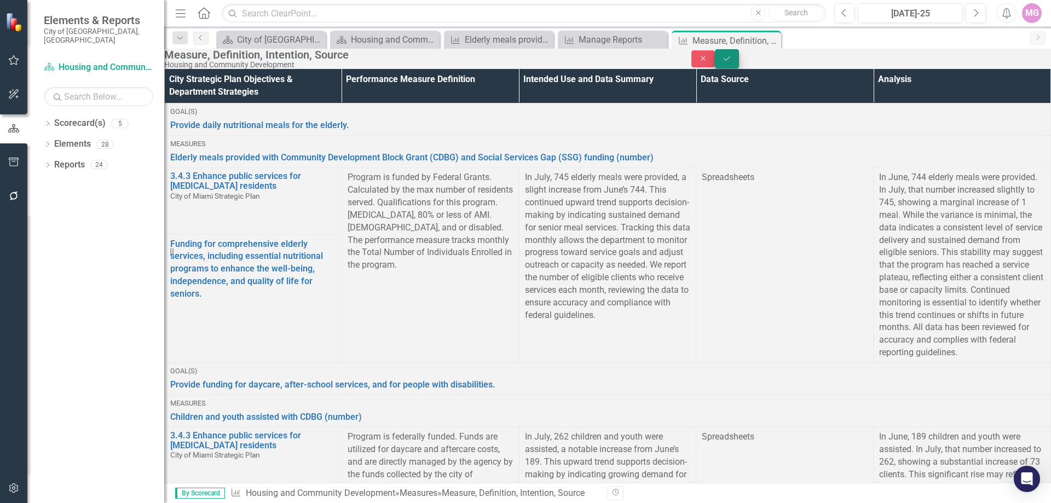
click at [732, 62] on icon "Save" at bounding box center [727, 59] width 10 height 8
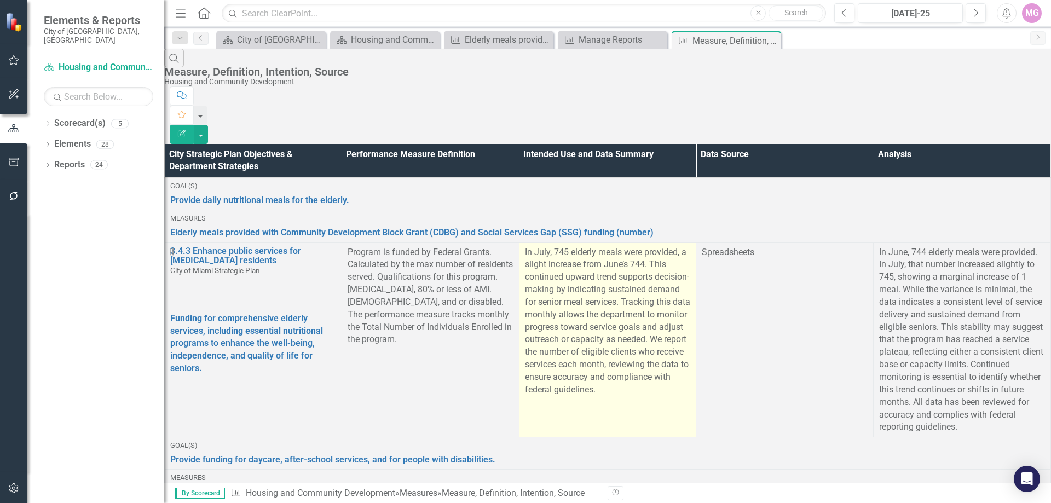
scroll to position [1260, 0]
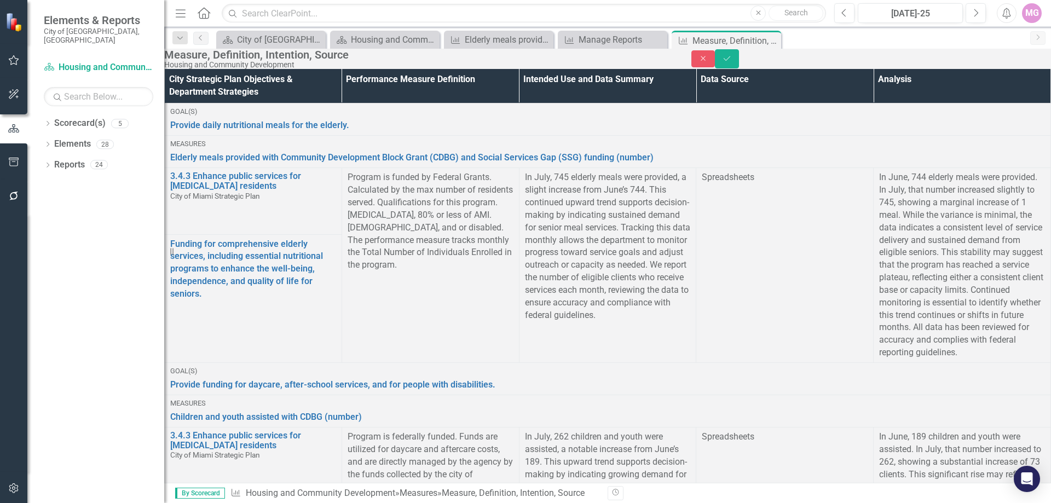
scroll to position [76, 0]
drag, startPoint x: 530, startPoint y: 167, endPoint x: 670, endPoint y: 301, distance: 193.3
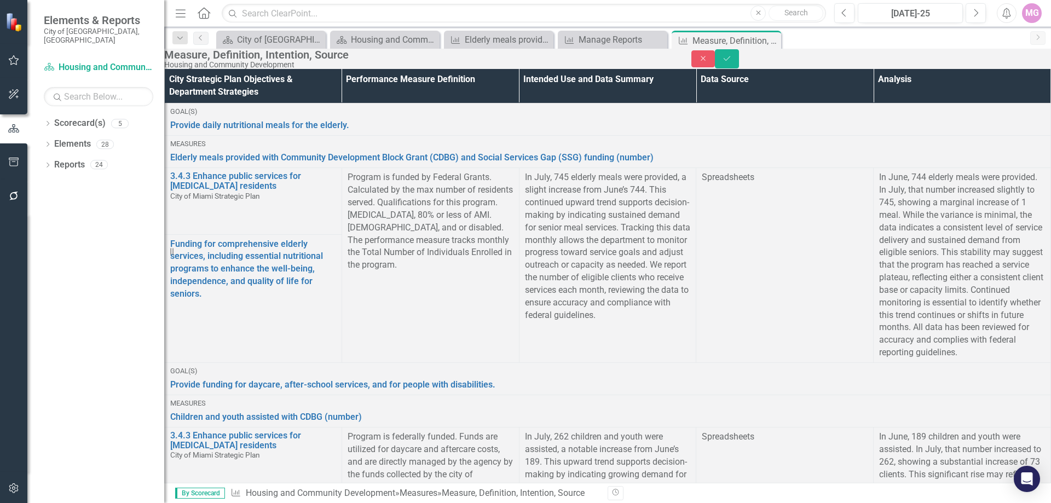
drag, startPoint x: 882, startPoint y: 1422, endPoint x: 1067, endPoint y: 1605, distance: 260.6
copy p "In June, 2 units were rehabilitated under the program, and in July, the number …"
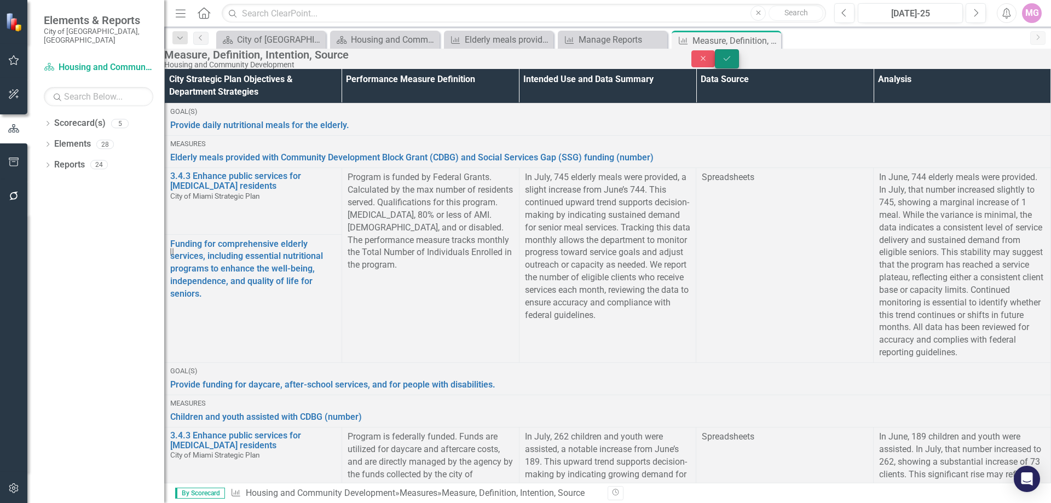
click at [732, 62] on icon "Save" at bounding box center [727, 59] width 10 height 8
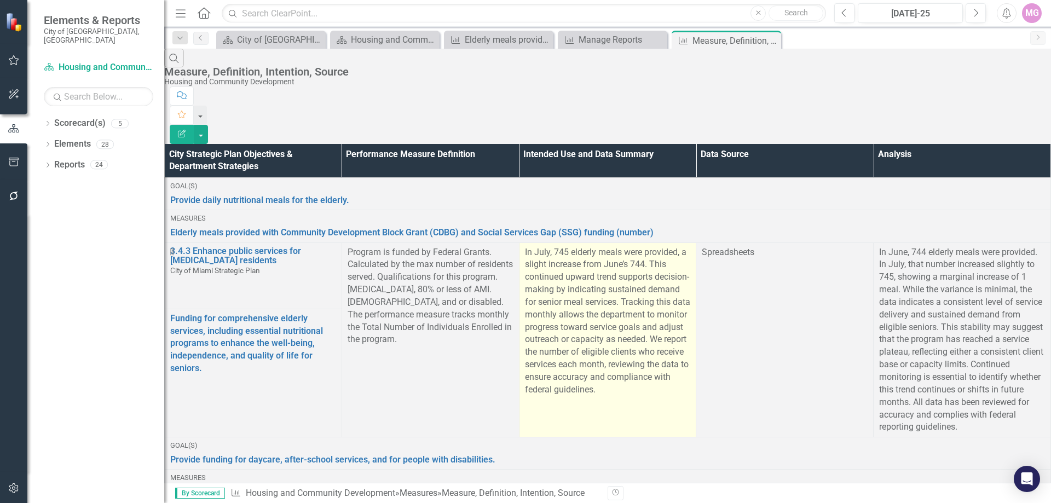
scroll to position [2536, 0]
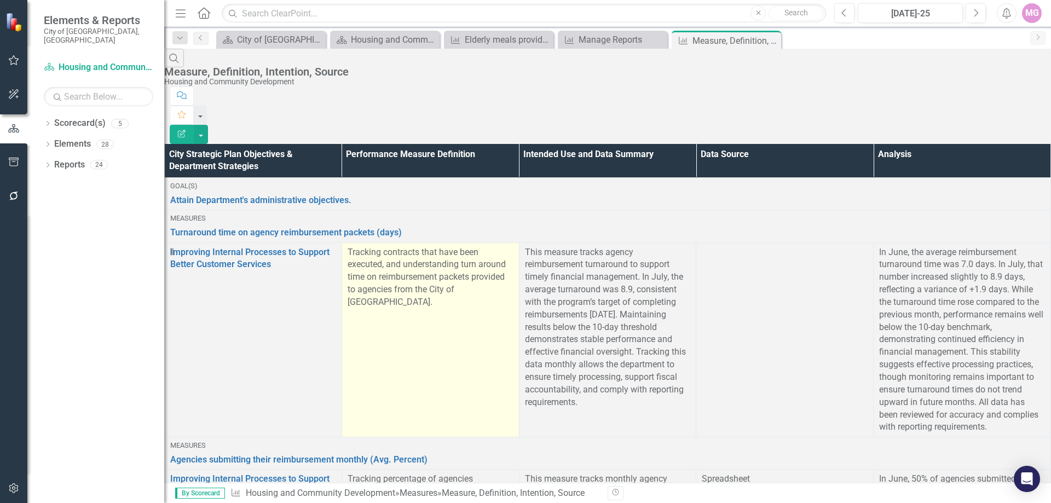
scroll to position [0, 0]
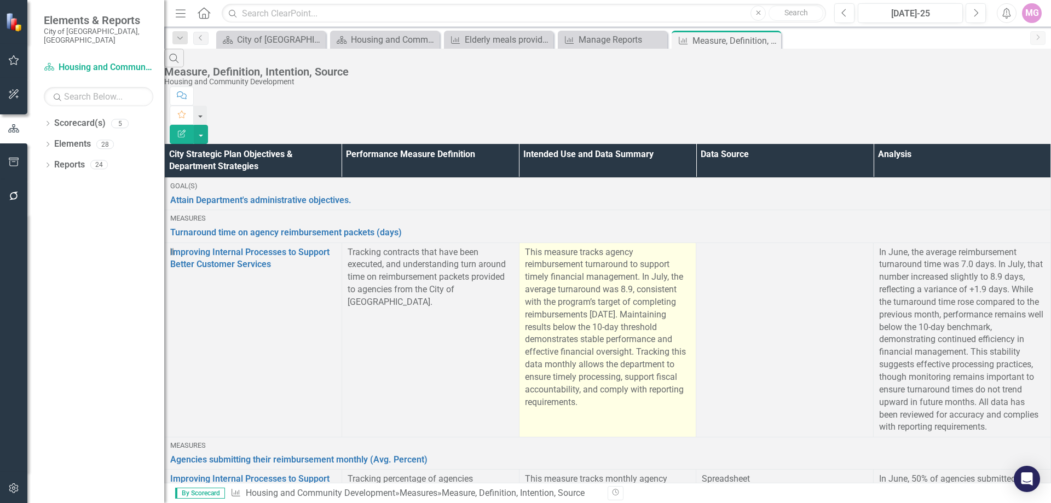
click at [581, 247] on span "This measure tracks agency reimbursement turnaround to support timely financial…" at bounding box center [605, 327] width 161 height 160
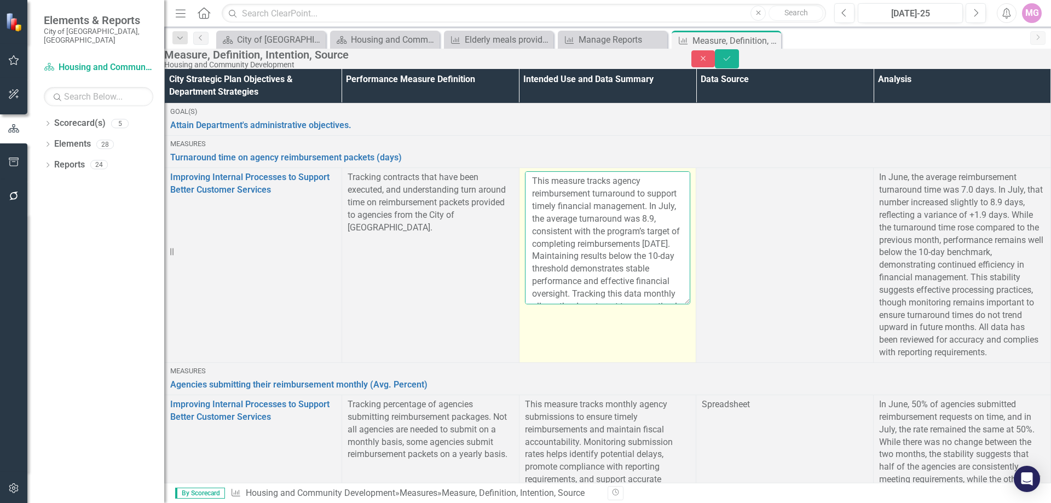
scroll to position [76, 0]
drag, startPoint x: 534, startPoint y: 189, endPoint x: 681, endPoint y: 327, distance: 201.1
click at [681, 327] on td "This measure tracks agency reimbursement turnaround to support timely financial…" at bounding box center [607, 265] width 177 height 195
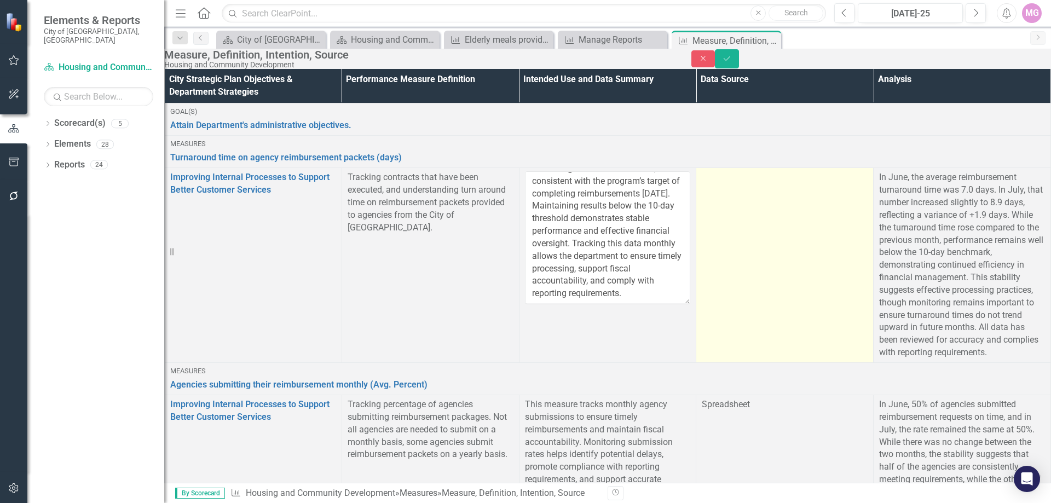
click at [821, 185] on div at bounding box center [785, 177] width 166 height 13
click at [742, 184] on div at bounding box center [785, 177] width 166 height 13
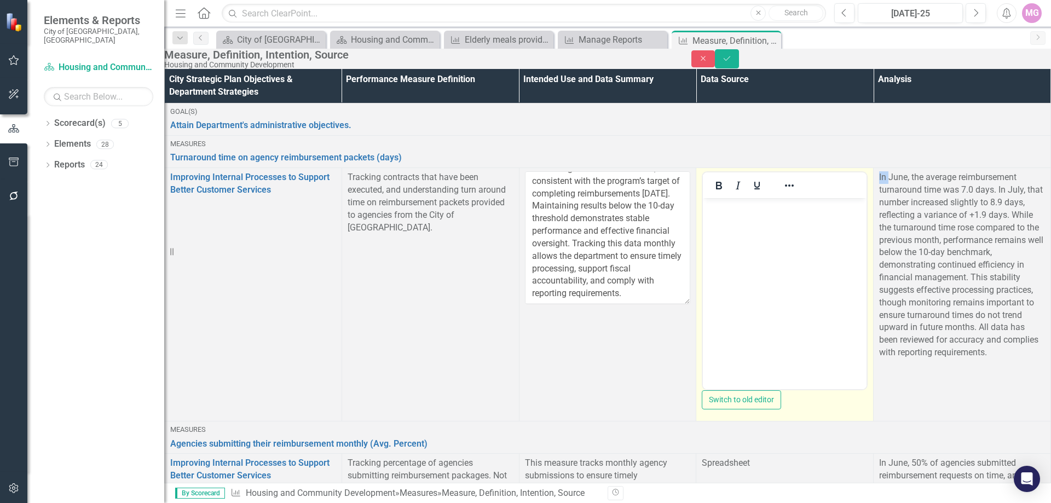
scroll to position [0, 0]
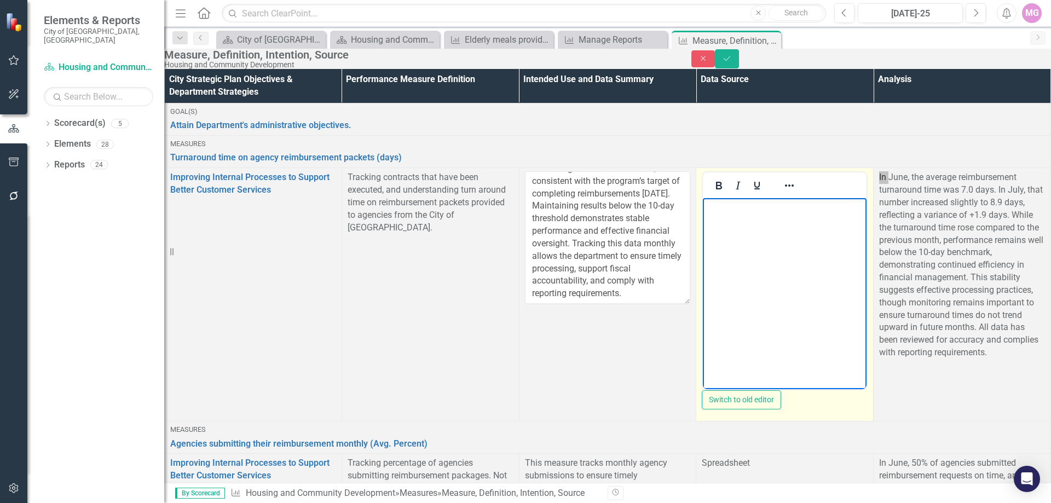
click at [733, 211] on p "Rich Text Area. Press ALT-0 for help." at bounding box center [785, 207] width 158 height 13
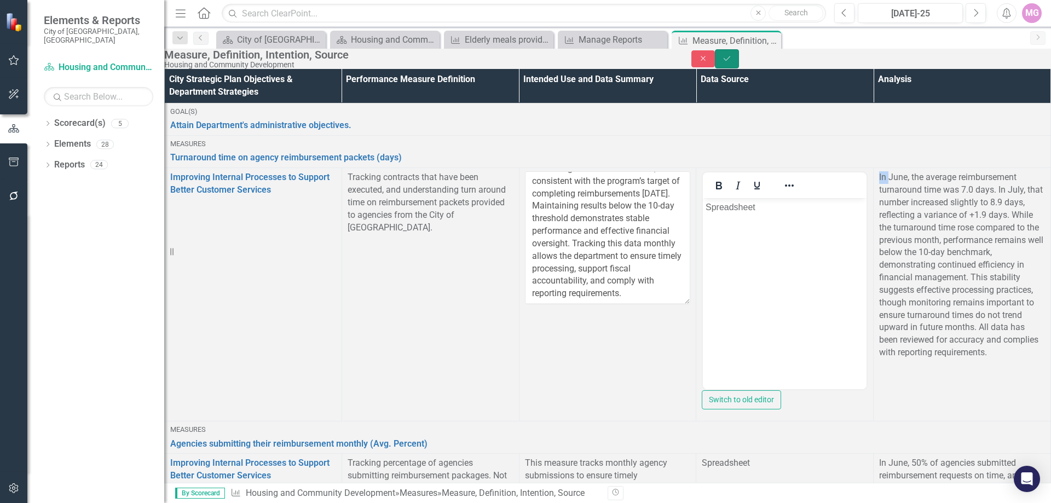
click at [739, 60] on button "Save" at bounding box center [727, 58] width 24 height 19
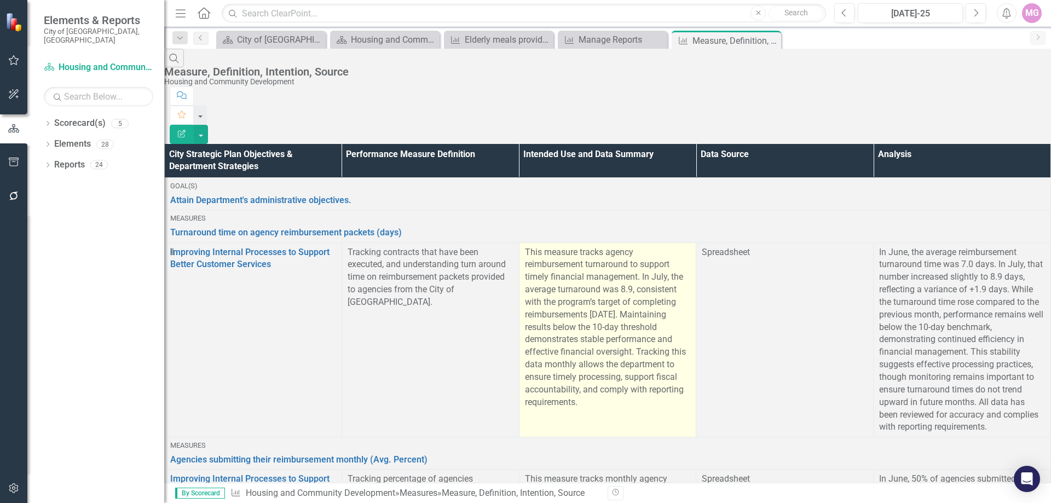
click at [602, 257] on span "This measure tracks agency reimbursement turnaround to support timely financial…" at bounding box center [605, 327] width 161 height 160
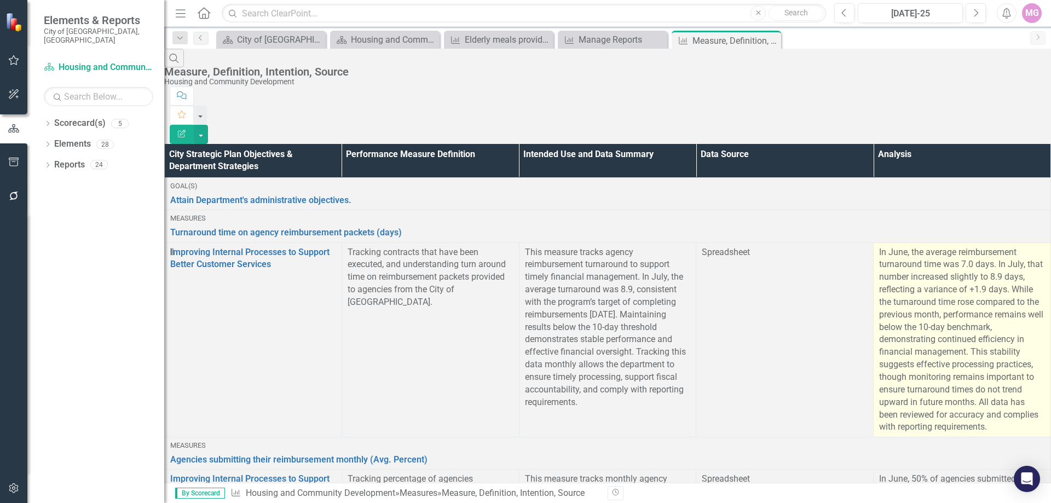
scroll to position [219, 0]
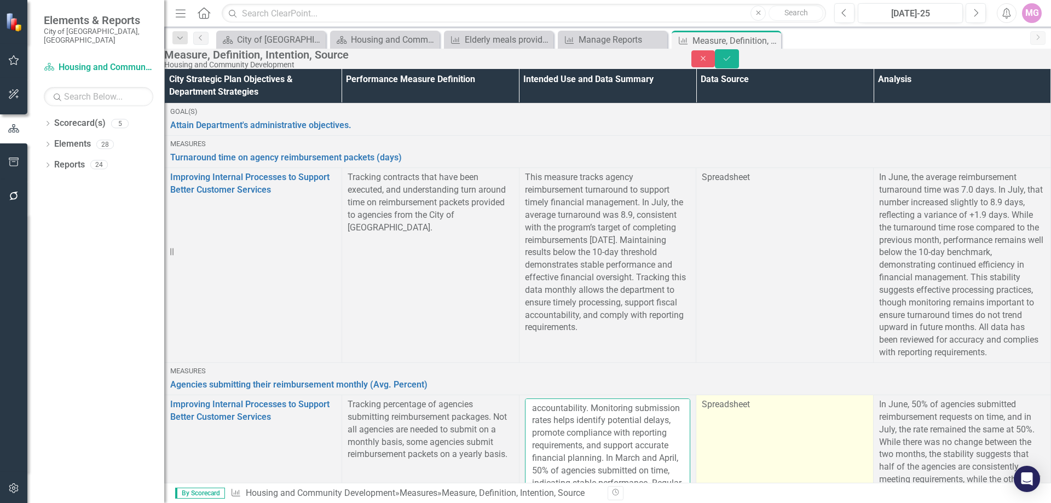
scroll to position [76, 0]
drag, startPoint x: 531, startPoint y: 202, endPoint x: 693, endPoint y: 338, distance: 212.2
click at [693, 395] on tr "Improving Internal Processes to Support Better Customer Services Edit Edit Stra…" at bounding box center [608, 511] width 887 height 232
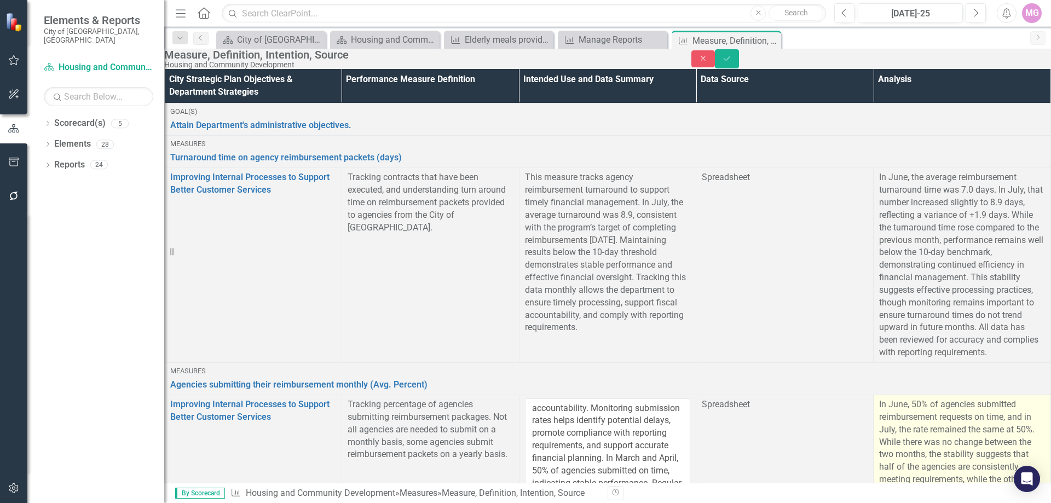
click at [911, 399] on p "In June, 50% of agencies submitted reimbursement requests on time, and in July,…" at bounding box center [963, 511] width 166 height 225
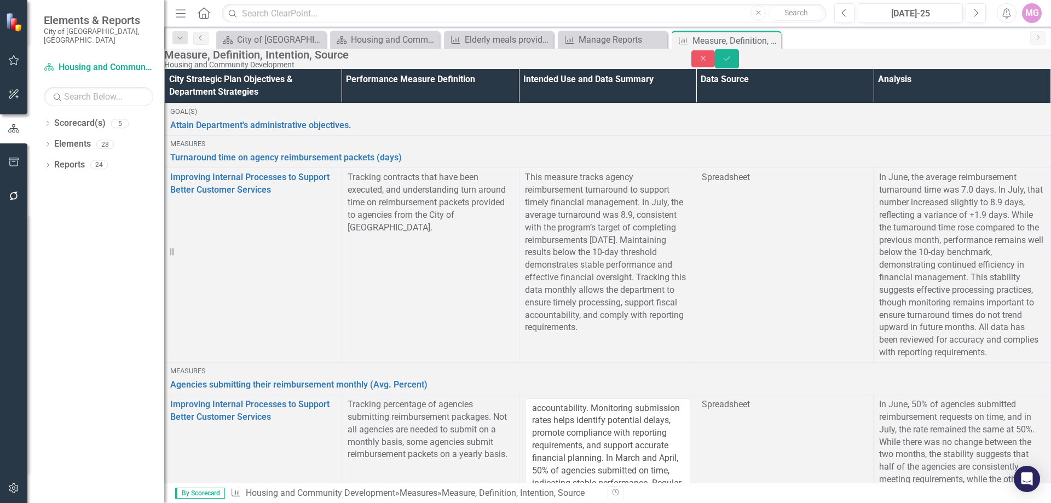
scroll to position [0, 0]
click at [739, 63] on button "Save" at bounding box center [727, 58] width 24 height 19
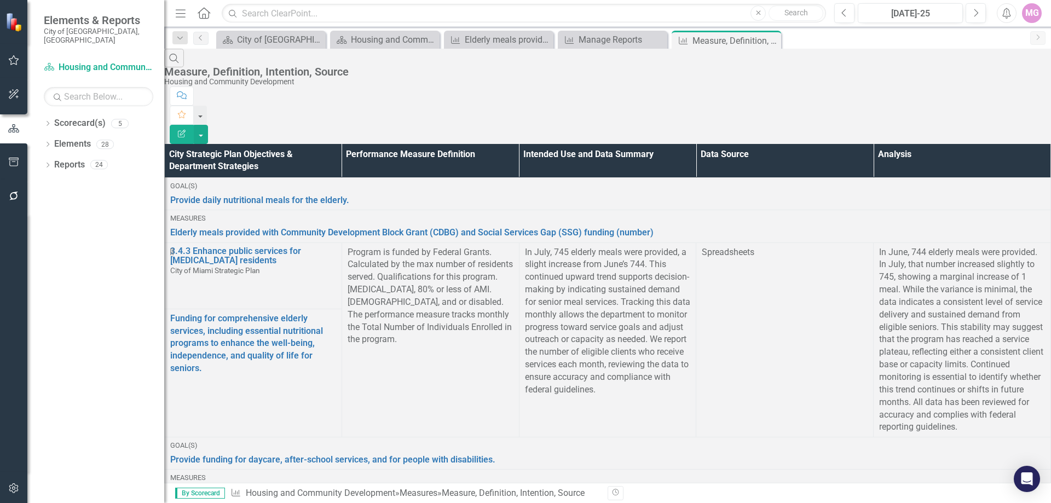
click at [1032, 15] on div "MG" at bounding box center [1032, 13] width 20 height 20
click at [857, 73] on div "Search Measure, Definition, Intention, Source Housing and Community Development" at bounding box center [607, 68] width 887 height 38
click at [1033, 12] on div "MG" at bounding box center [1032, 13] width 20 height 20
click at [1004, 137] on link "Logout Log Out" at bounding box center [998, 138] width 87 height 20
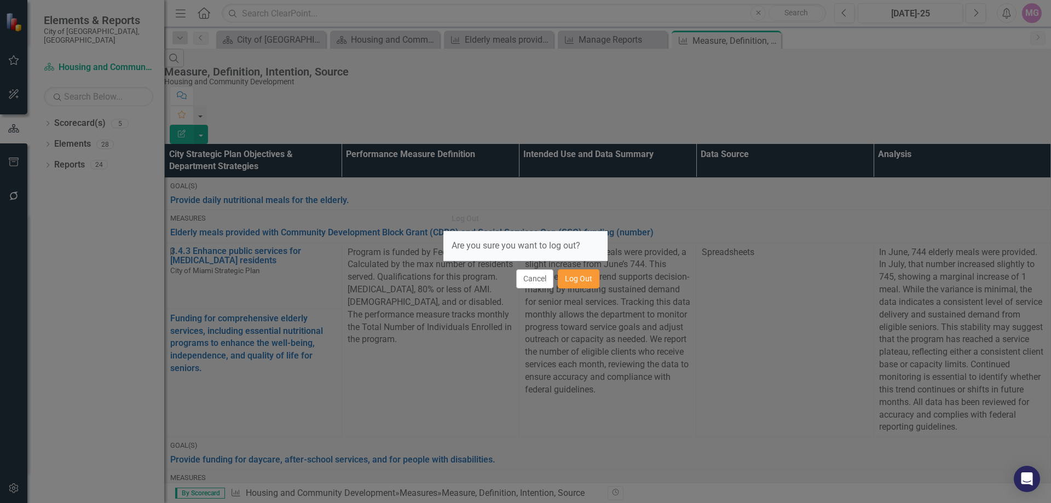
click at [579, 286] on button "Log Out" at bounding box center [579, 278] width 42 height 19
